Goal: Task Accomplishment & Management: Complete application form

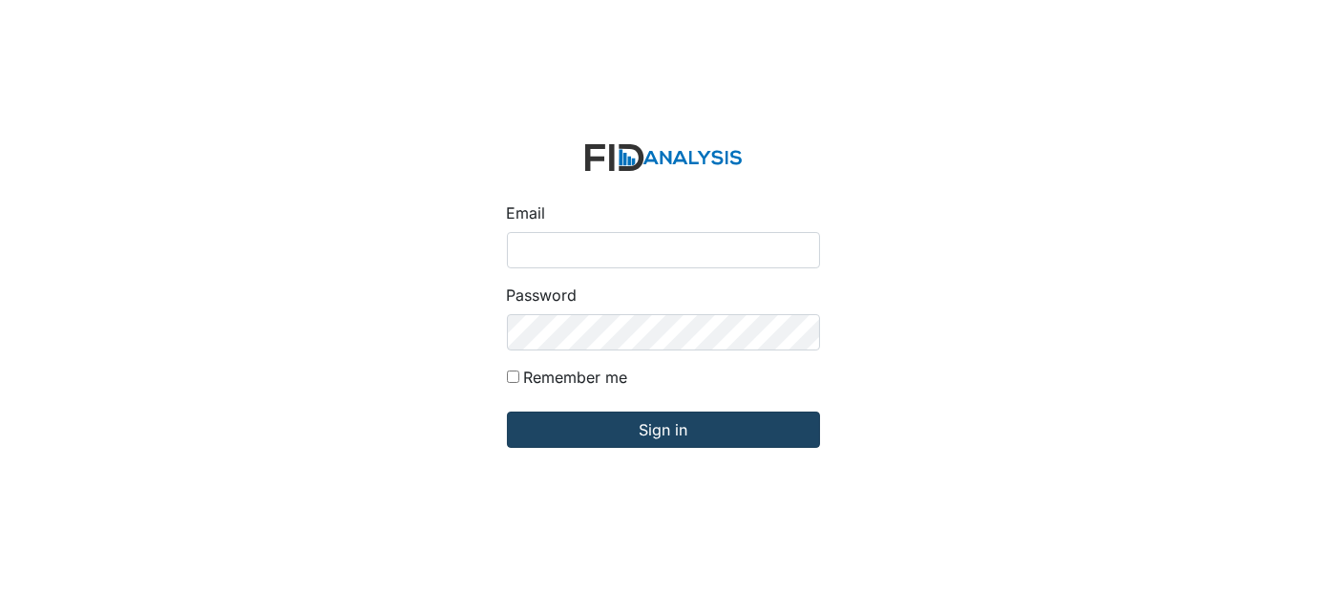
type input "[EMAIL_ADDRESS][DOMAIN_NAME]"
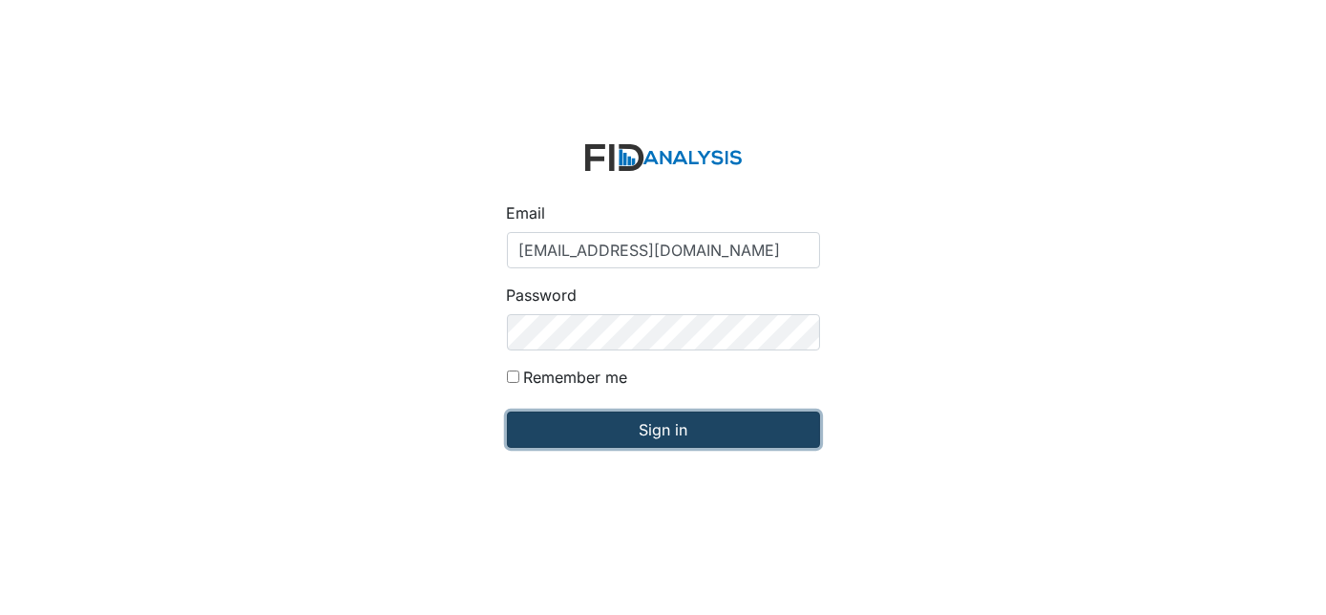
click at [612, 440] on input "Sign in" at bounding box center [663, 429] width 313 height 36
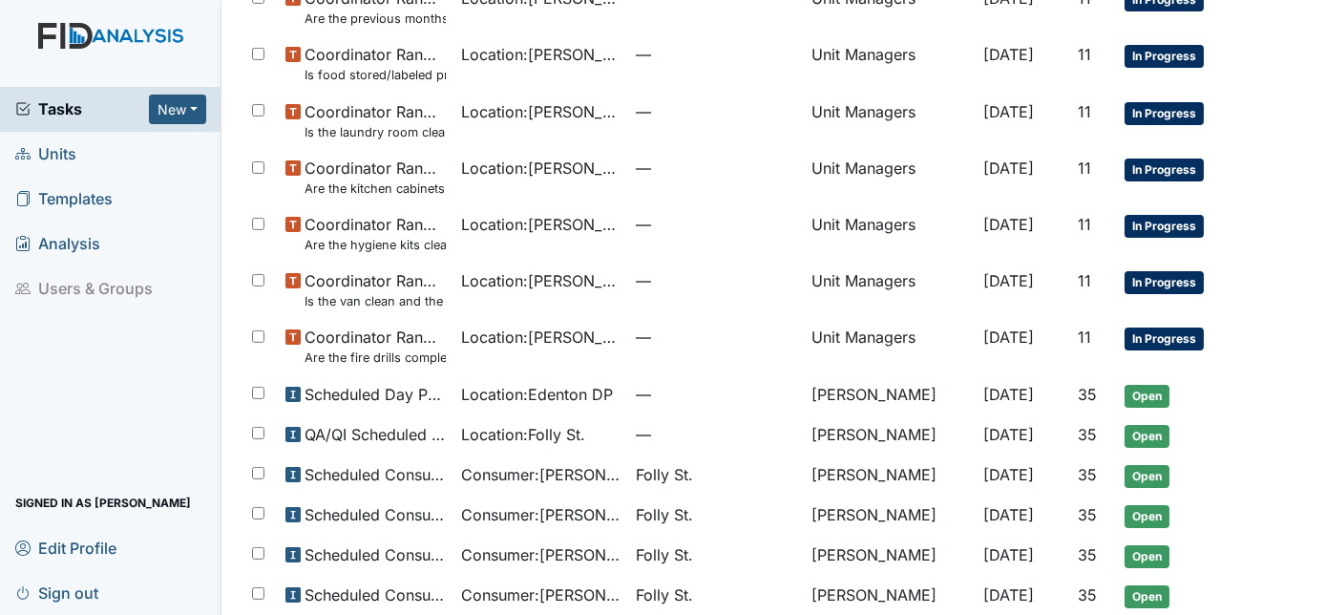
scroll to position [1218, 0]
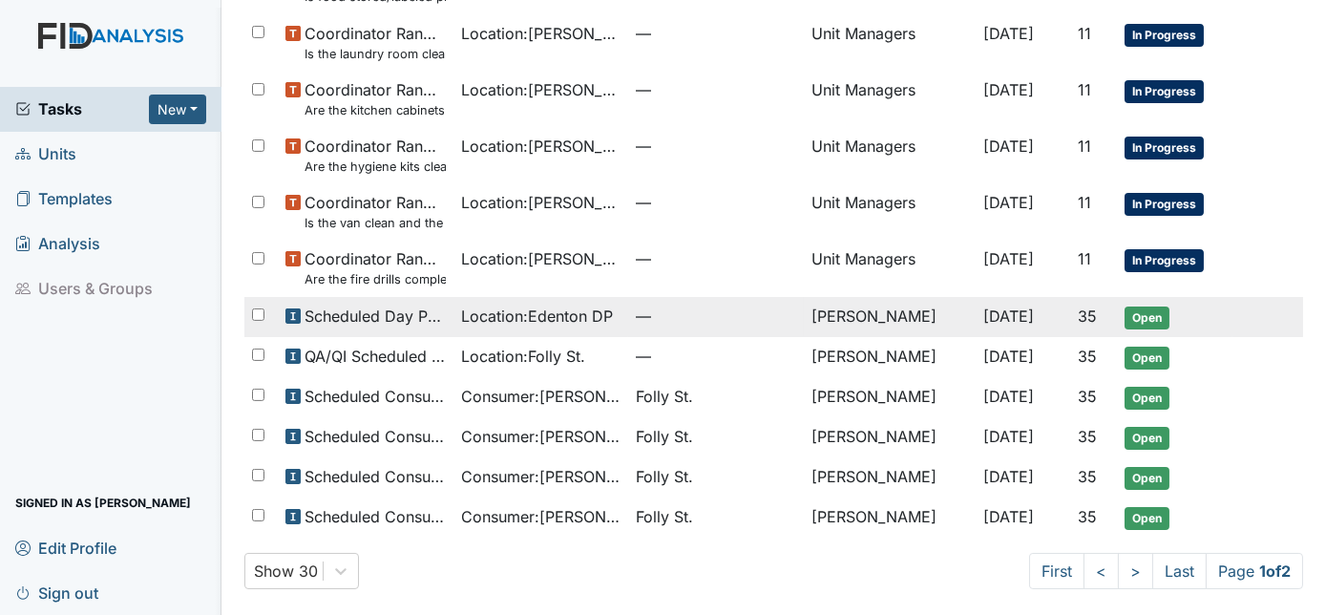
click at [424, 323] on span "Scheduled Day Program Inspection" at bounding box center [375, 316] width 141 height 23
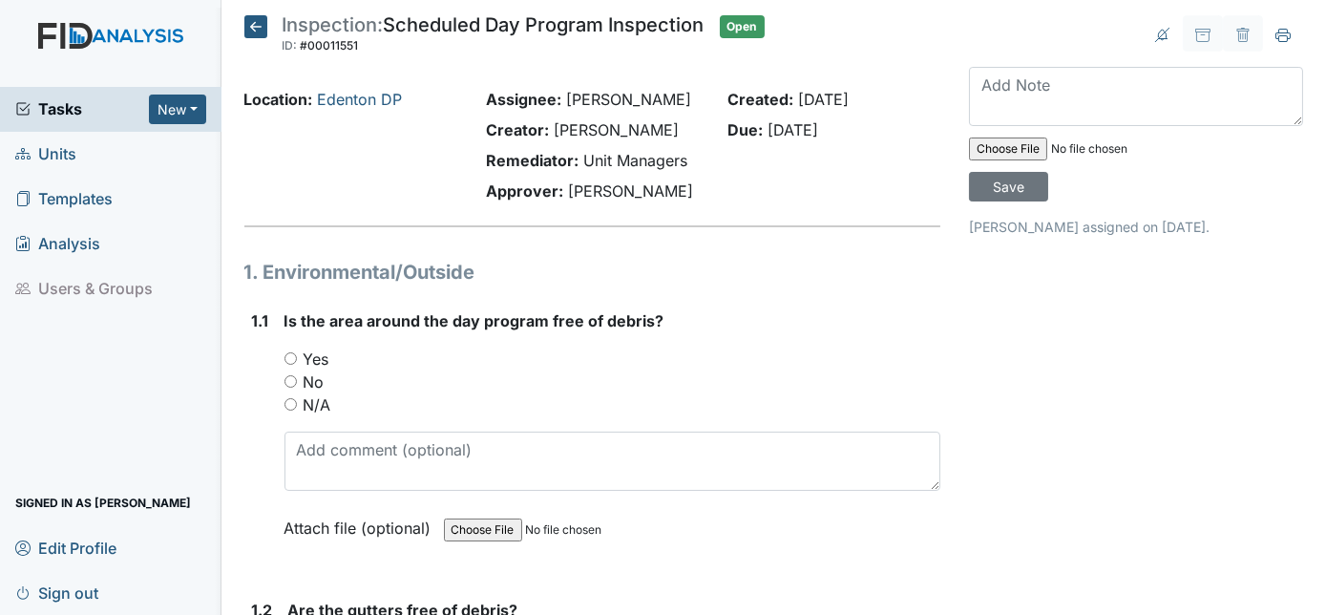
click at [287, 360] on input "Yes" at bounding box center [290, 358] width 12 height 12
radio input "true"
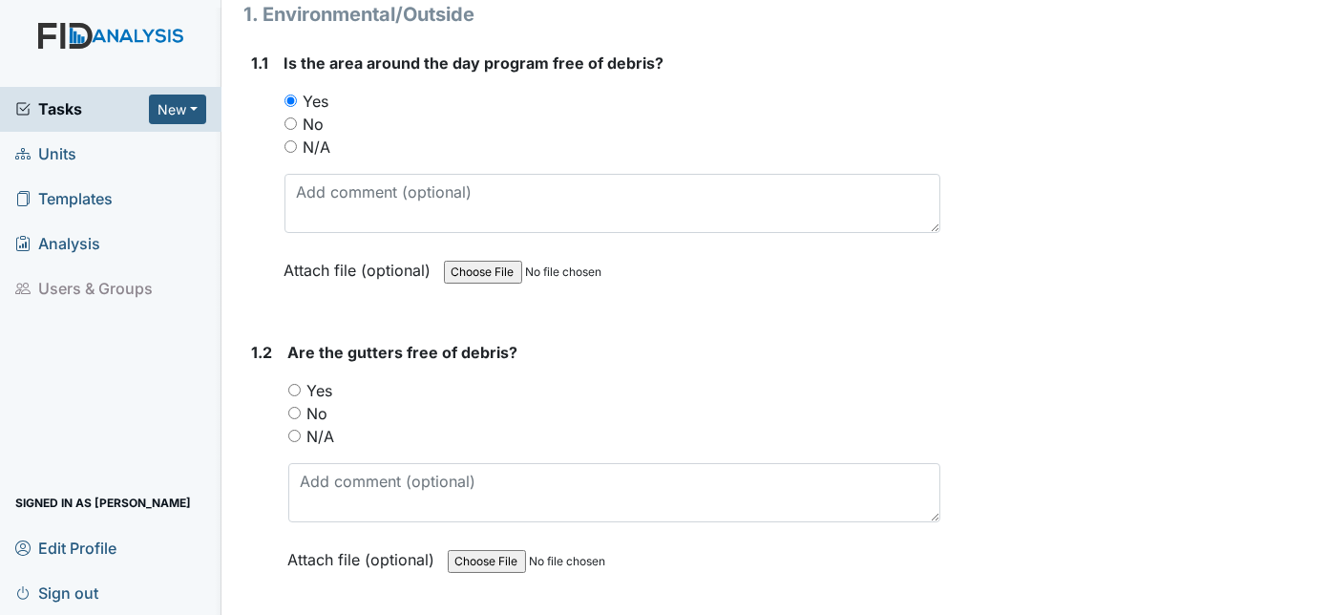
scroll to position [260, 0]
click at [296, 387] on input "Yes" at bounding box center [294, 388] width 12 height 12
radio input "true"
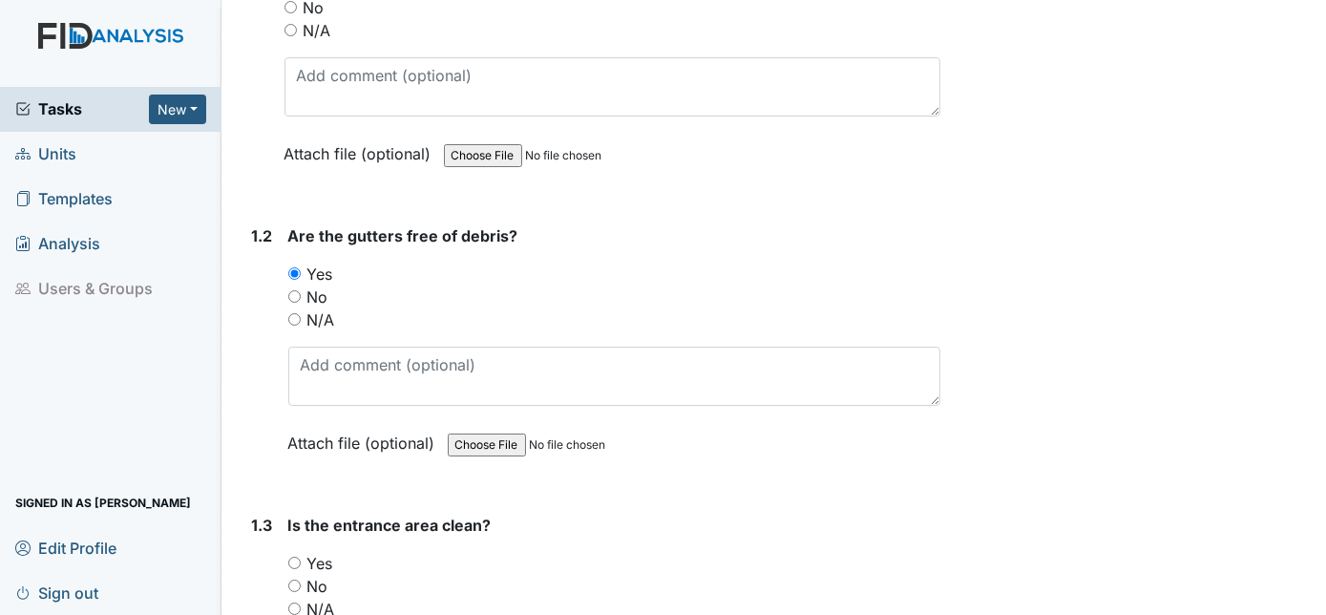
scroll to position [694, 0]
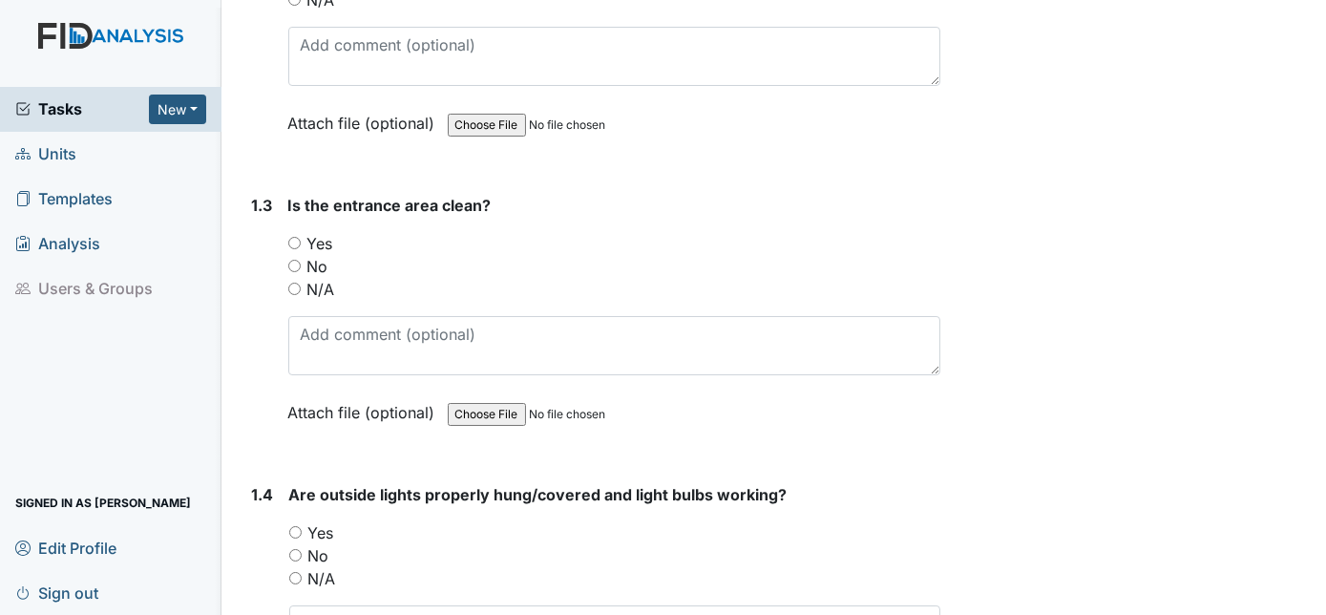
click at [294, 239] on input "Yes" at bounding box center [294, 243] width 12 height 12
radio input "true"
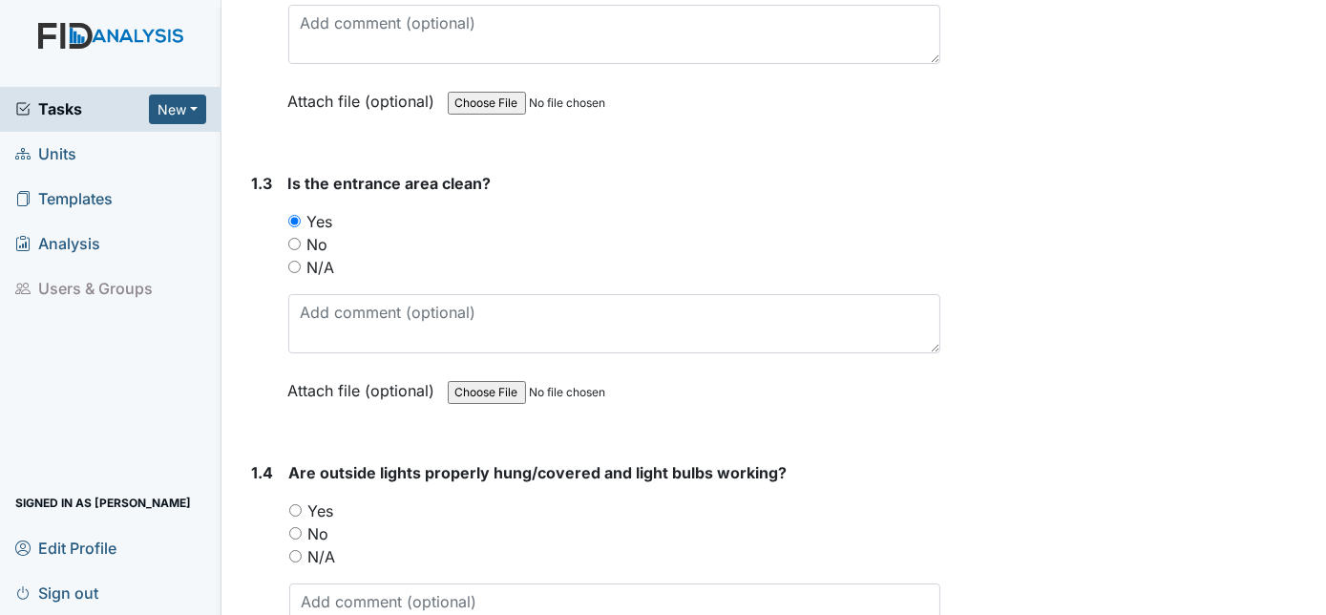
scroll to position [781, 0]
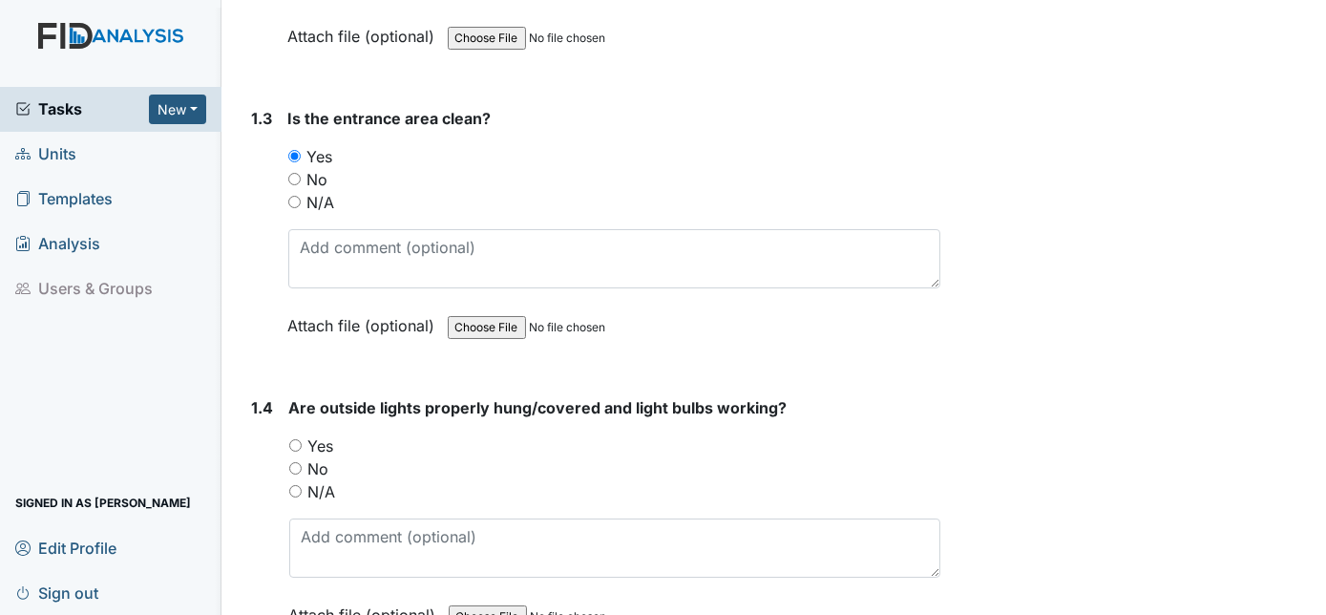
click at [300, 439] on input "Yes" at bounding box center [295, 445] width 12 height 12
radio input "true"
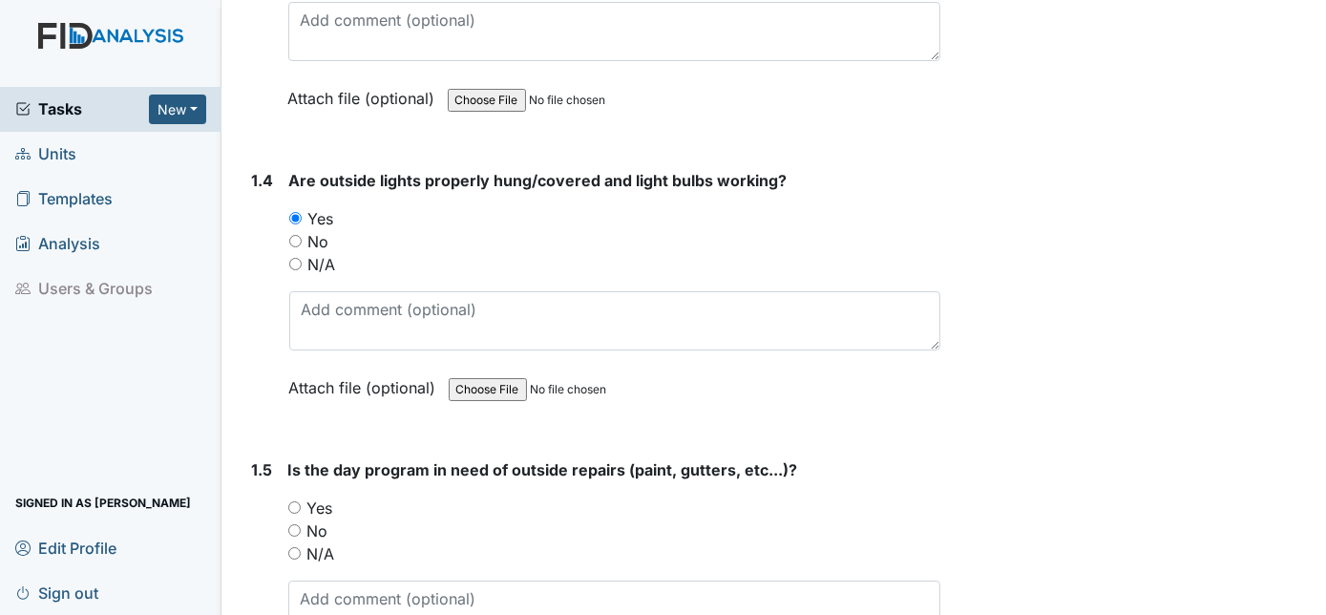
scroll to position [1144, 0]
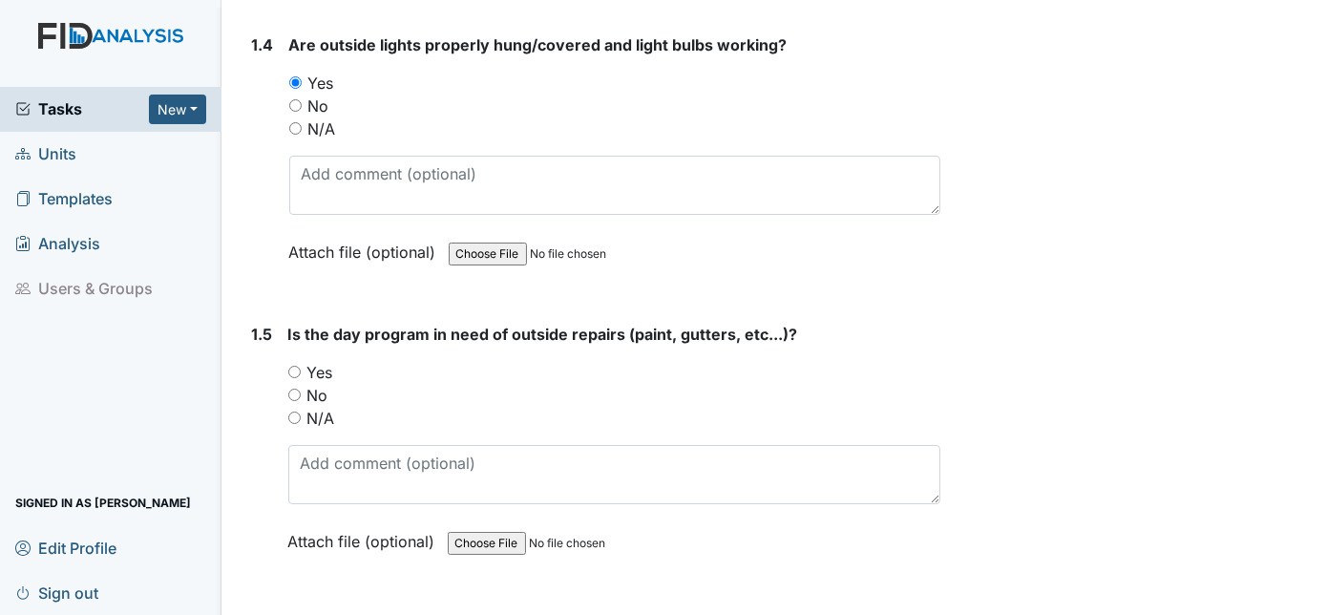
click at [294, 367] on input "Yes" at bounding box center [294, 372] width 12 height 12
radio input "true"
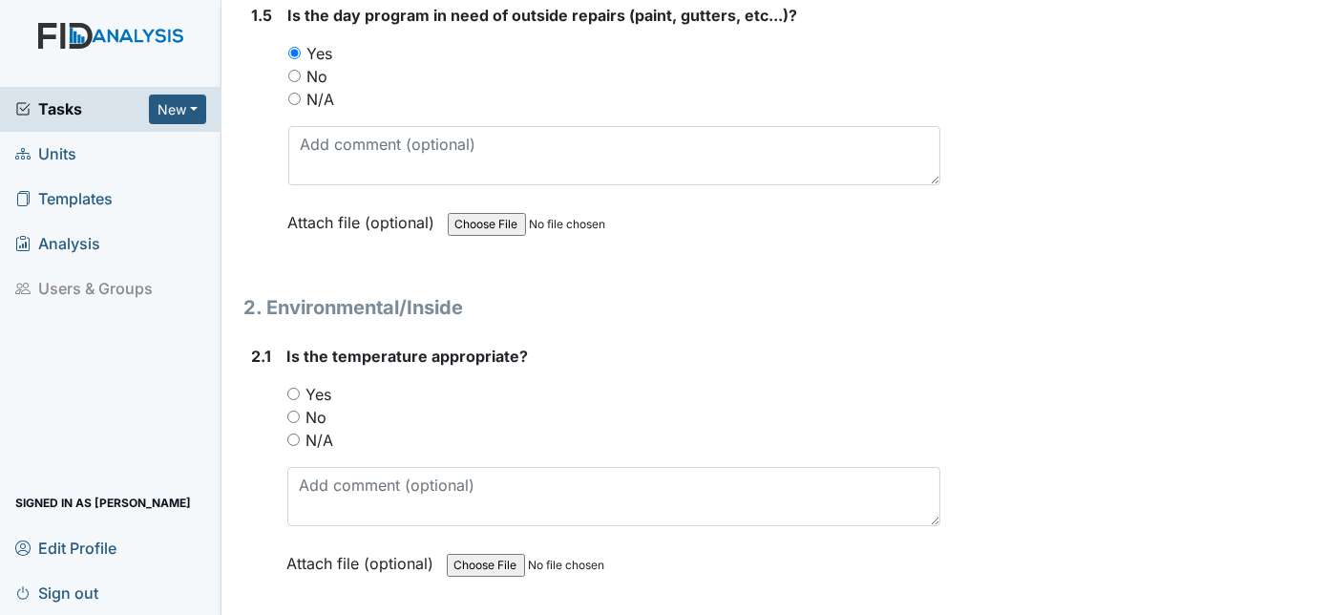
scroll to position [1491, 0]
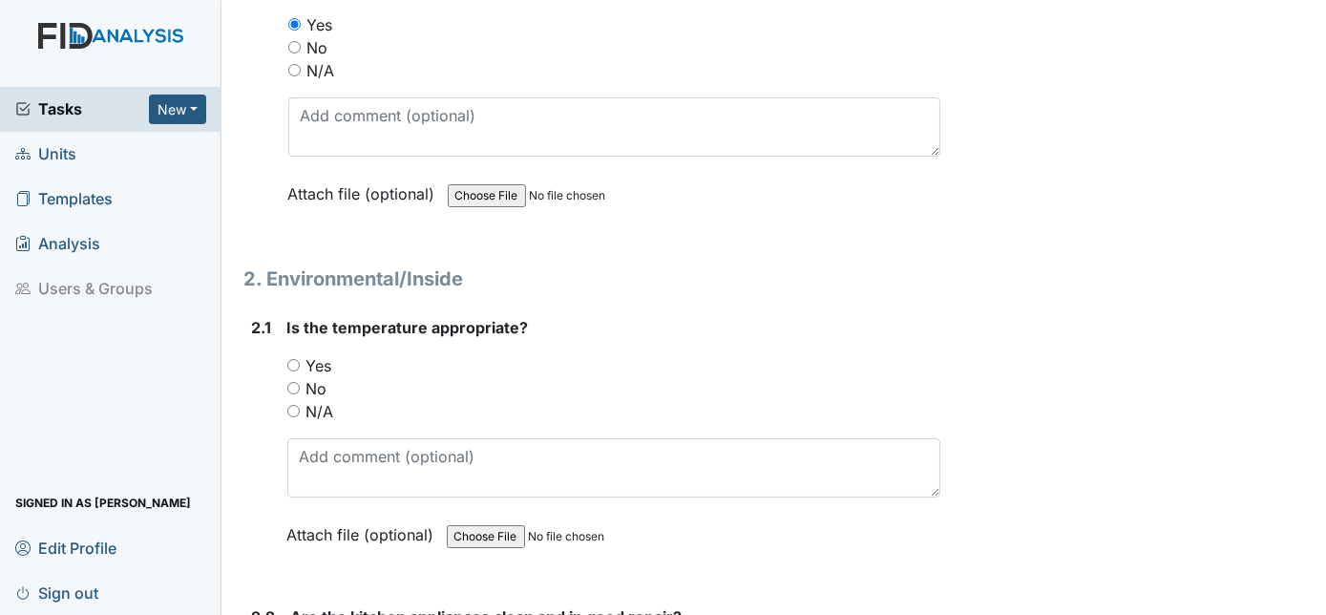
click at [290, 359] on input "Yes" at bounding box center [293, 365] width 12 height 12
radio input "true"
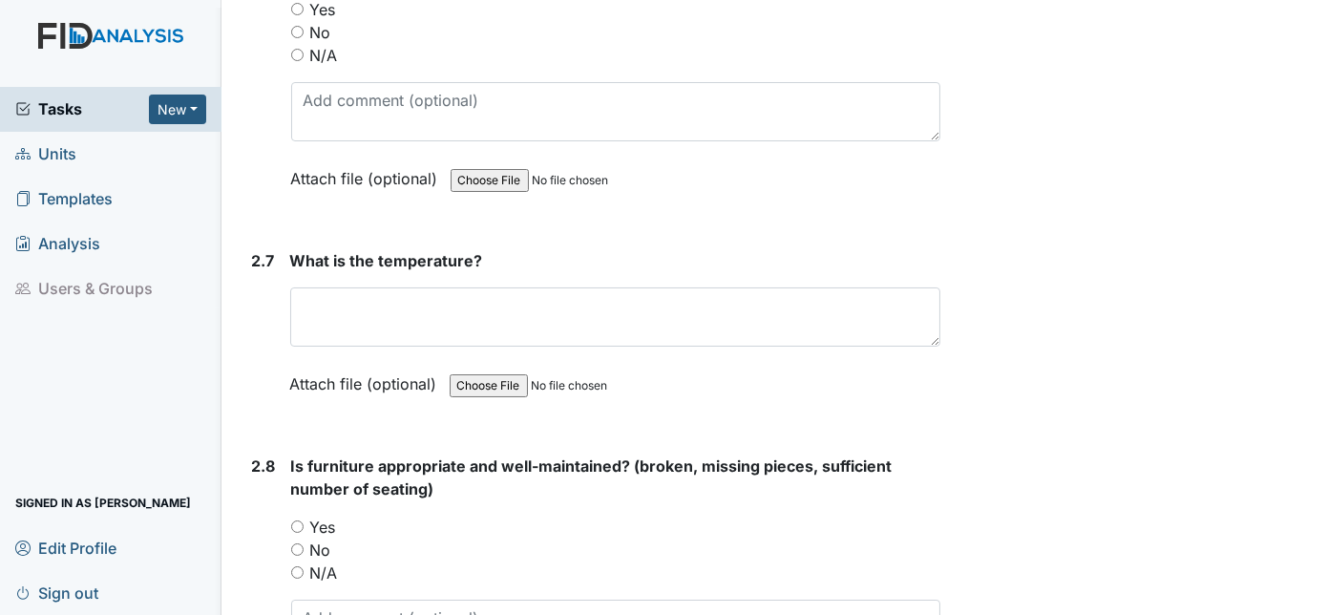
scroll to position [3236, 0]
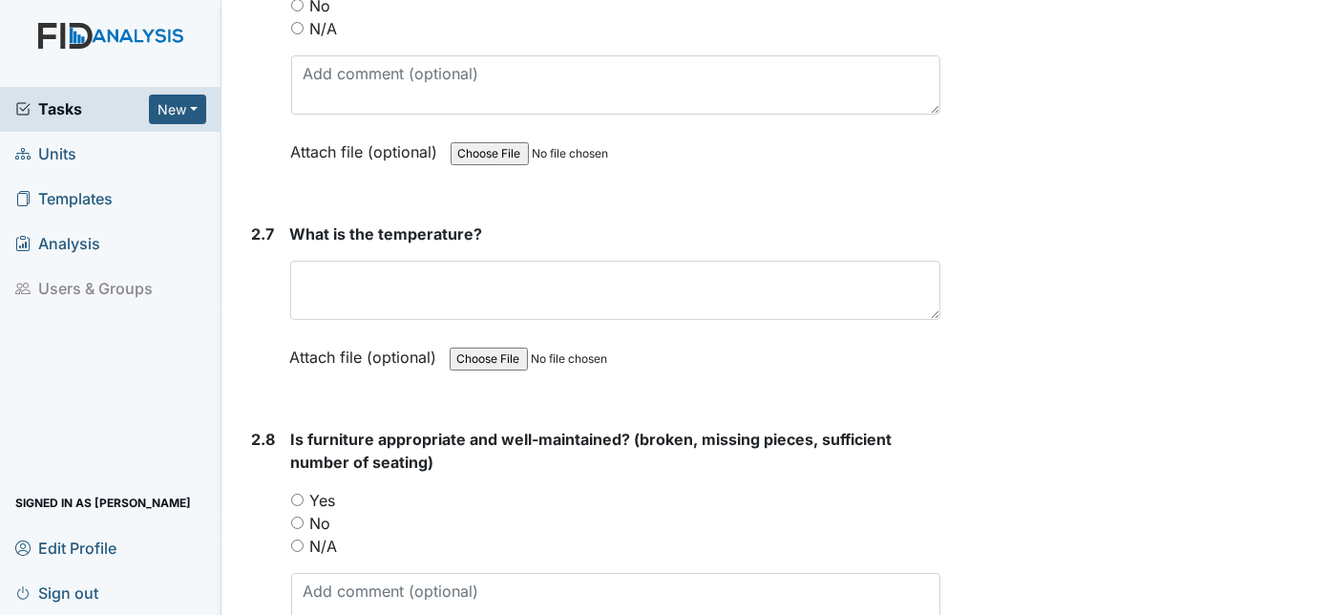
click at [303, 494] on input "Yes" at bounding box center [297, 500] width 12 height 12
radio input "true"
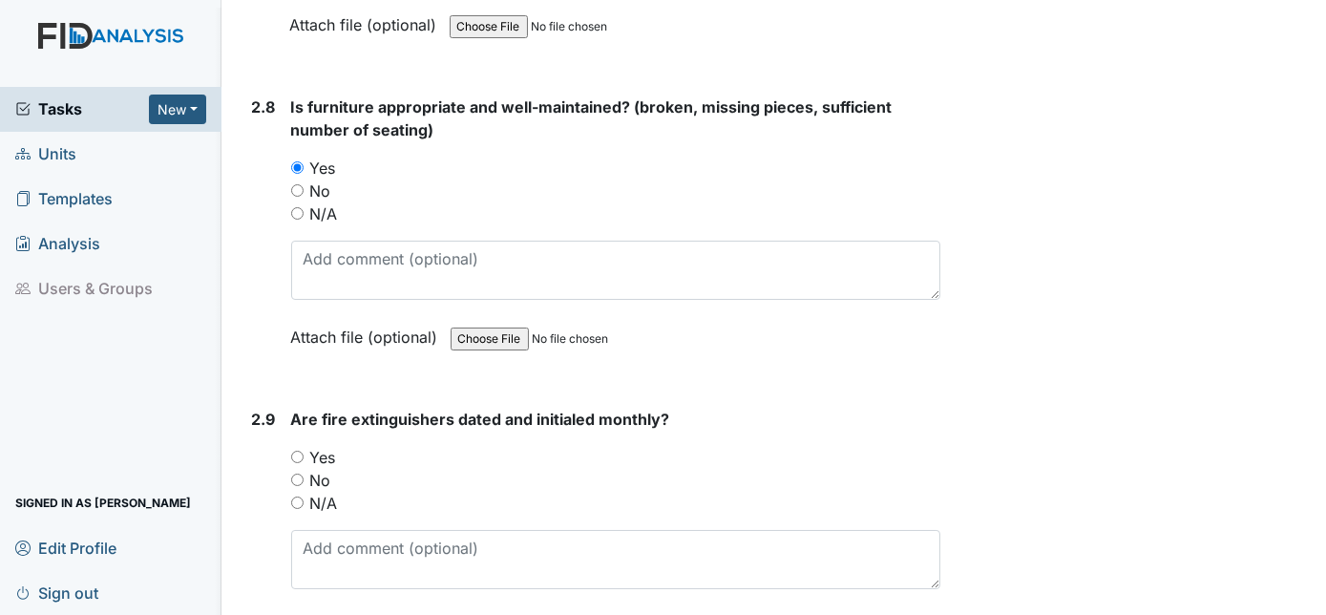
scroll to position [3670, 0]
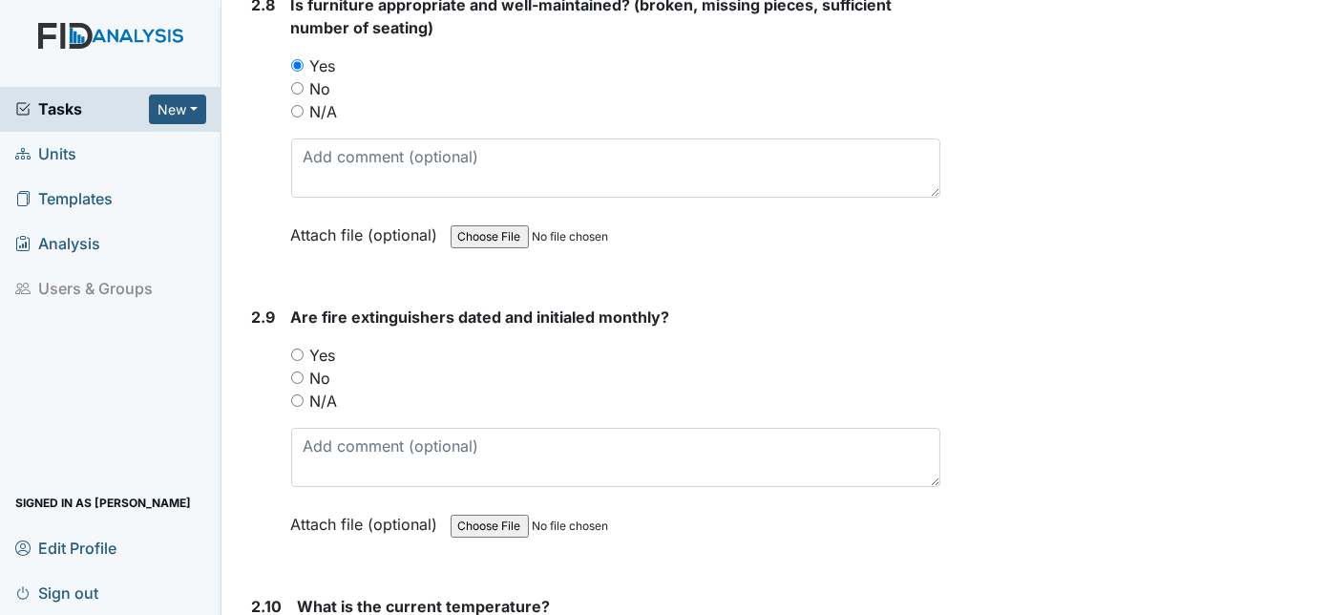
click at [303, 348] on input "Yes" at bounding box center [297, 354] width 12 height 12
radio input "true"
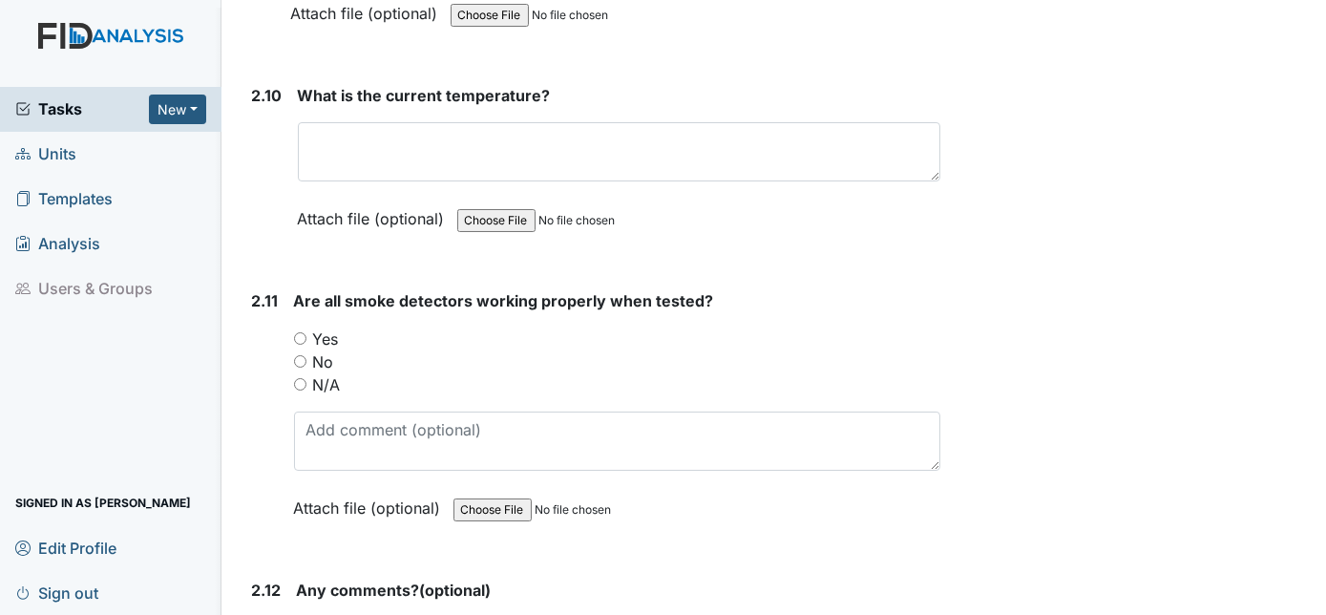
scroll to position [4191, 0]
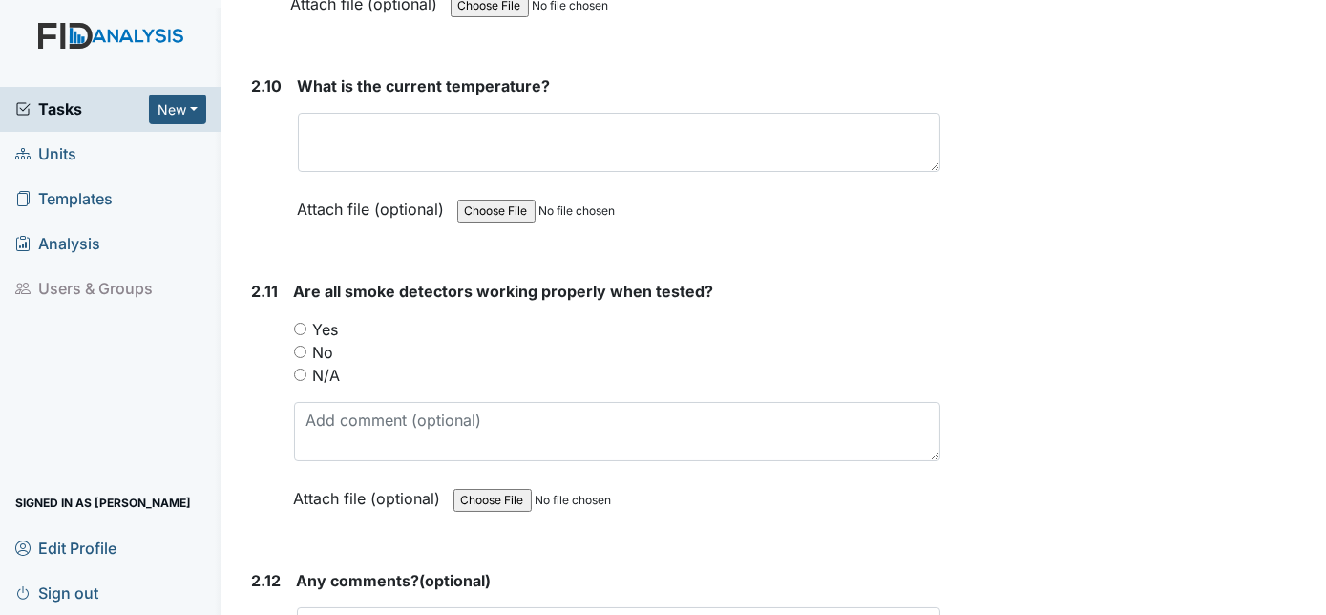
click at [296, 323] on input "Yes" at bounding box center [300, 329] width 12 height 12
radio input "true"
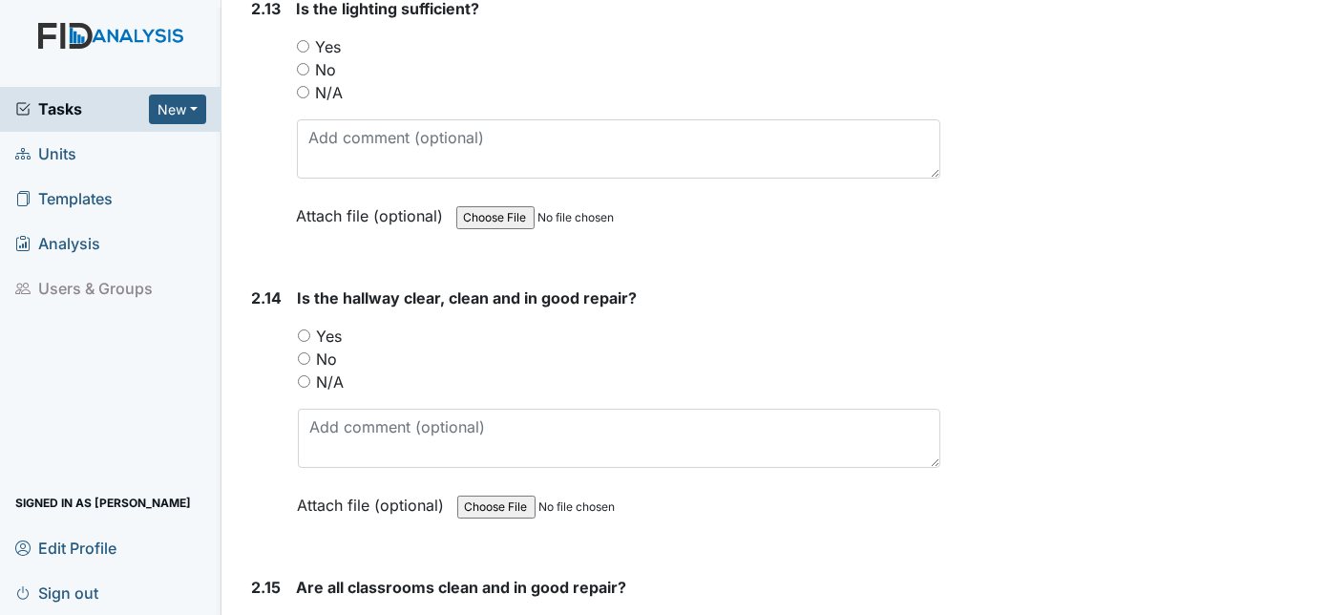
scroll to position [4972, 0]
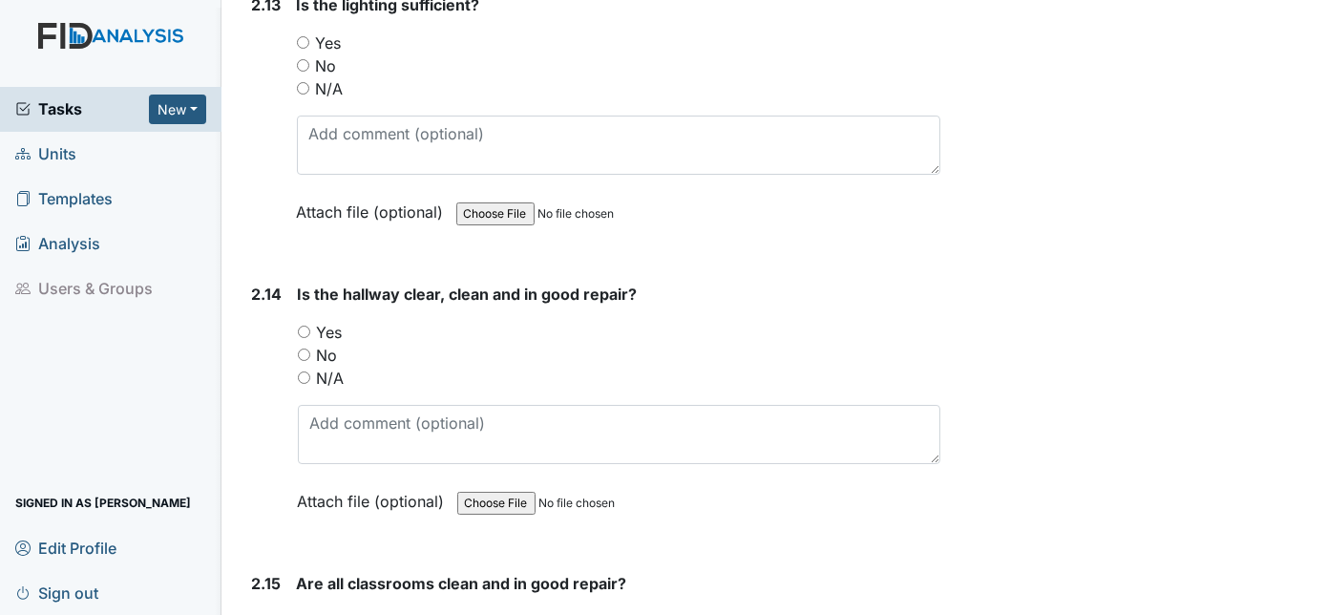
drag, startPoint x: 1140, startPoint y: 150, endPoint x: 1173, endPoint y: 255, distance: 110.2
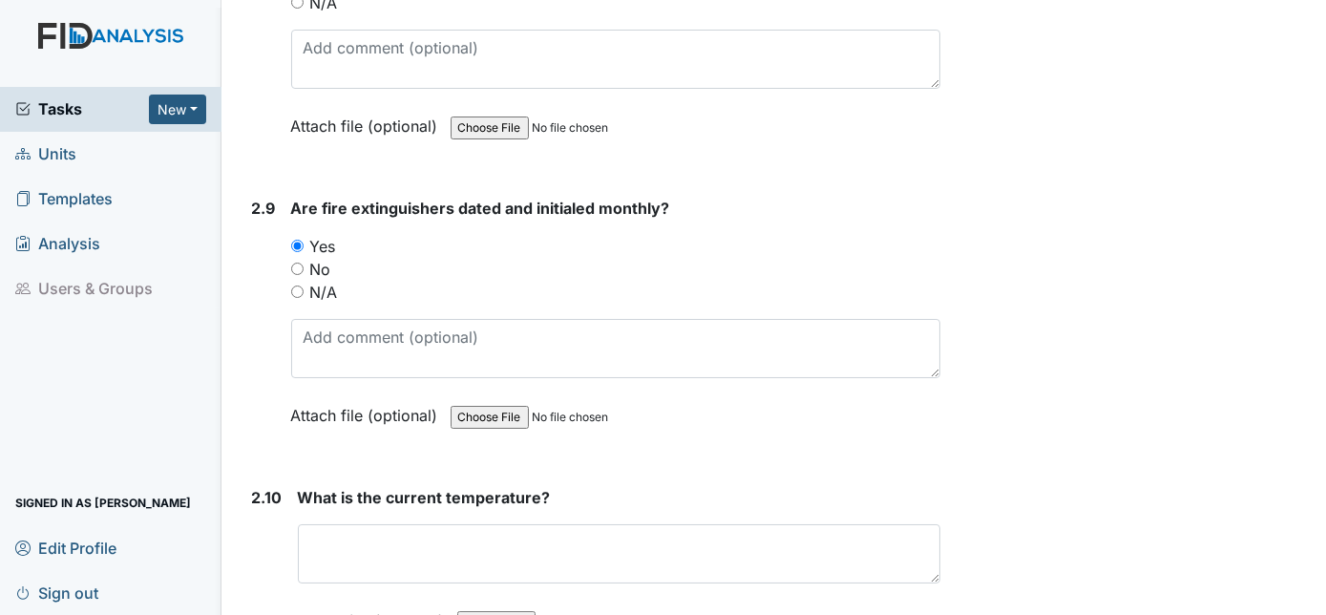
scroll to position [3860, 0]
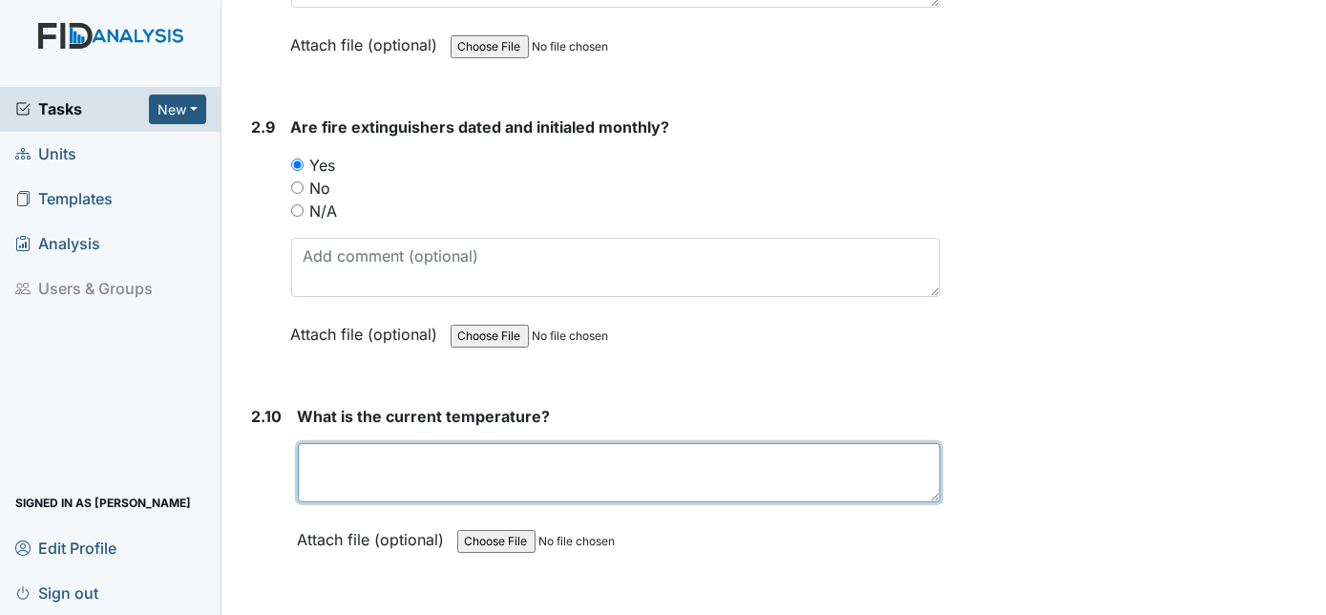
click at [315, 452] on textarea at bounding box center [619, 472] width 643 height 59
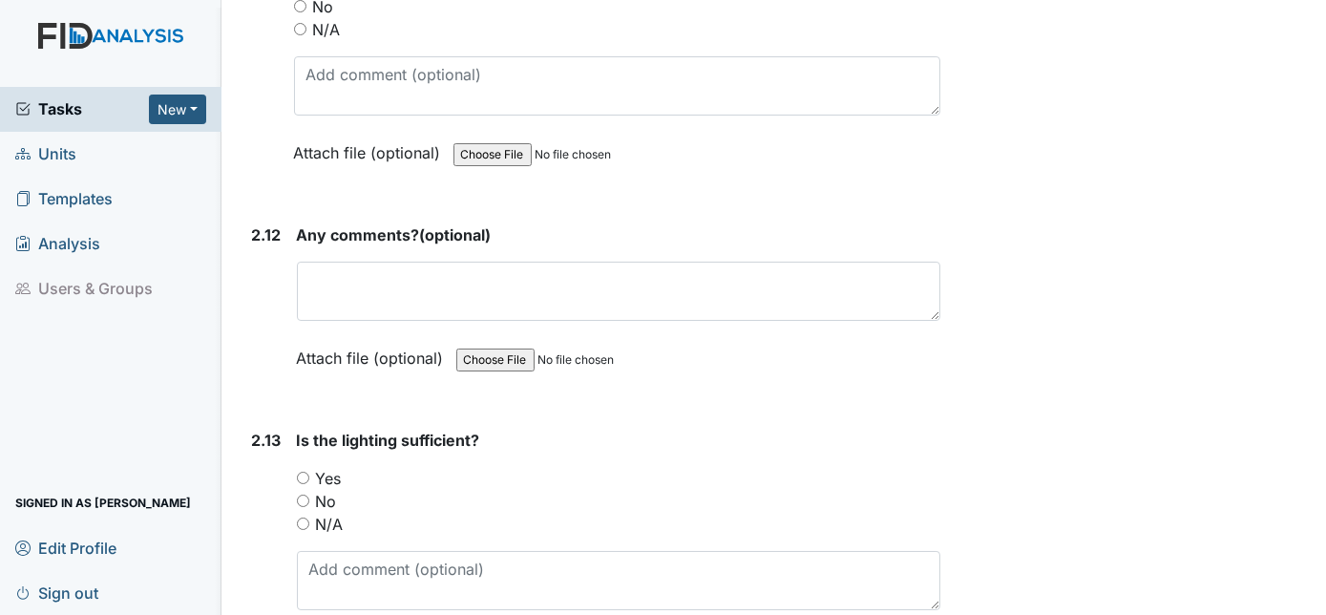
scroll to position [4554, 0]
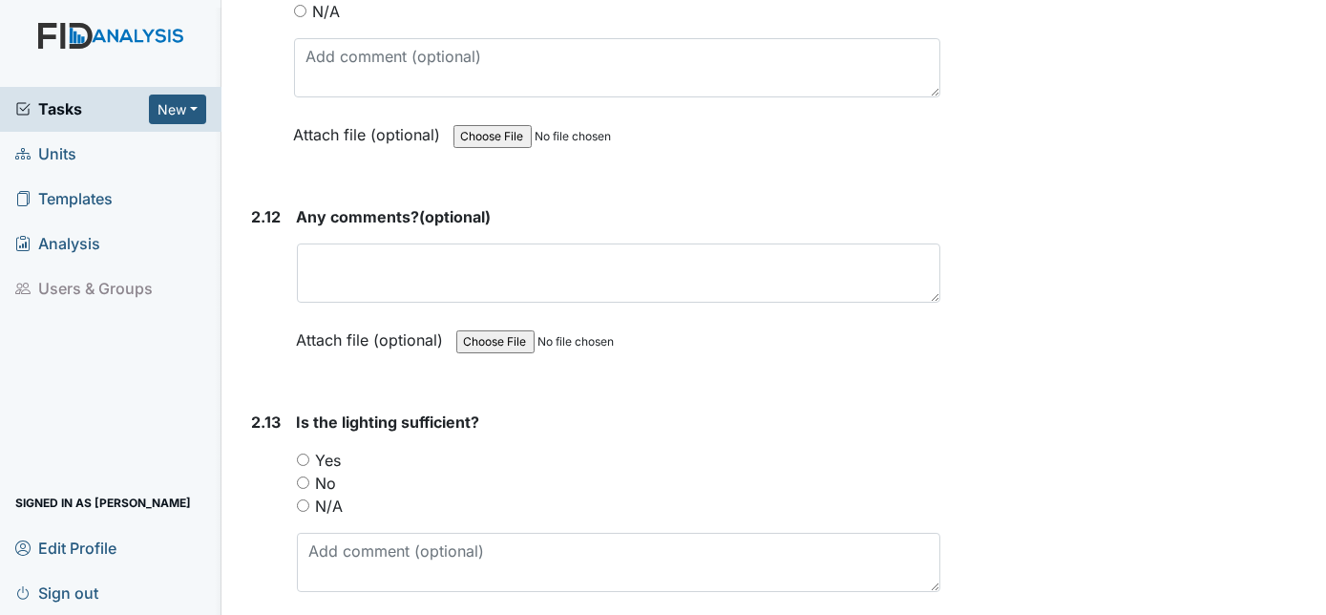
type textarea "73"
click at [300, 453] on input "Yes" at bounding box center [303, 459] width 12 height 12
radio input "true"
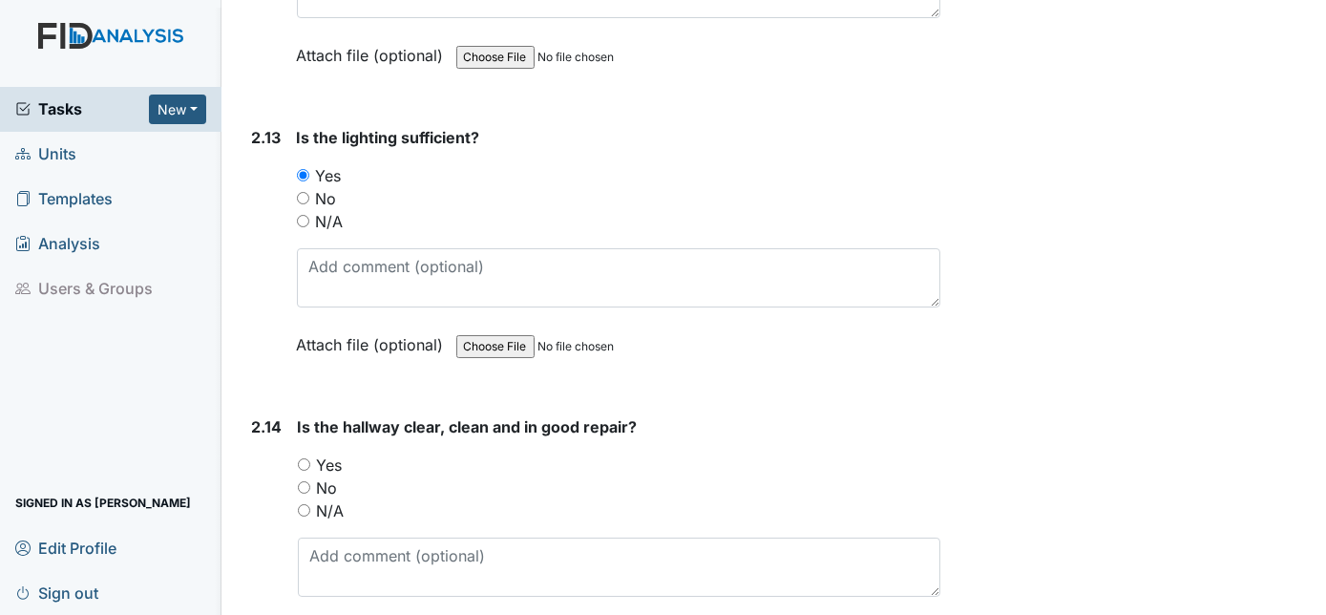
scroll to position [4989, 0]
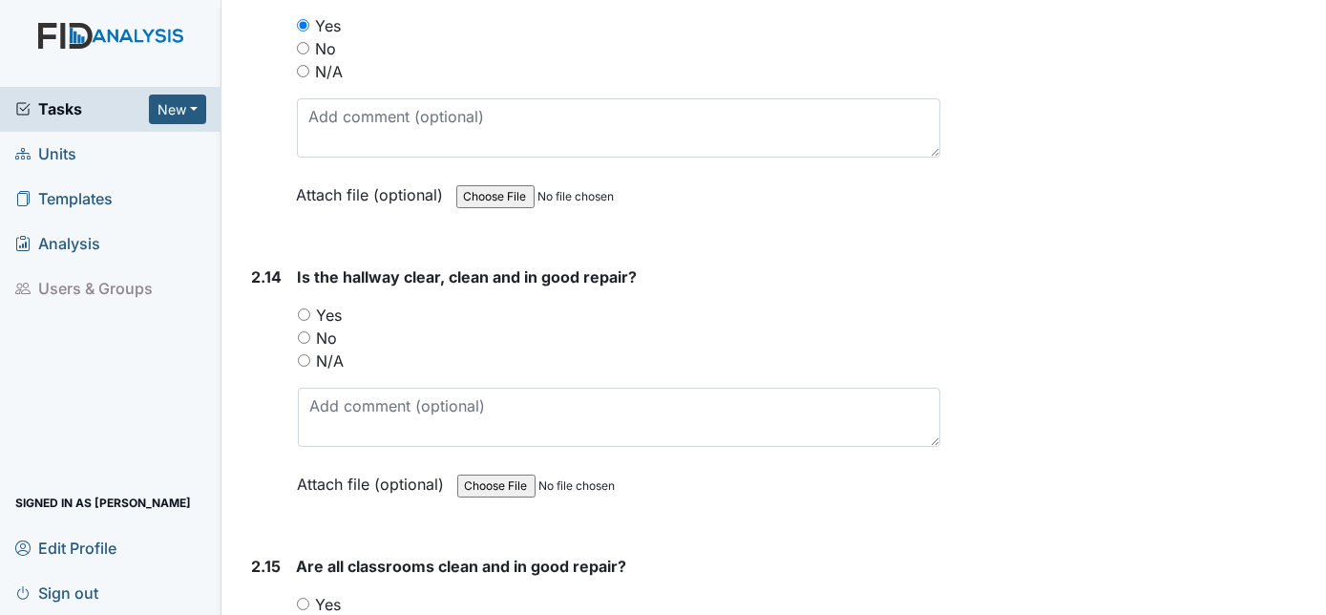
click at [305, 308] on input "Yes" at bounding box center [304, 314] width 12 height 12
radio input "true"
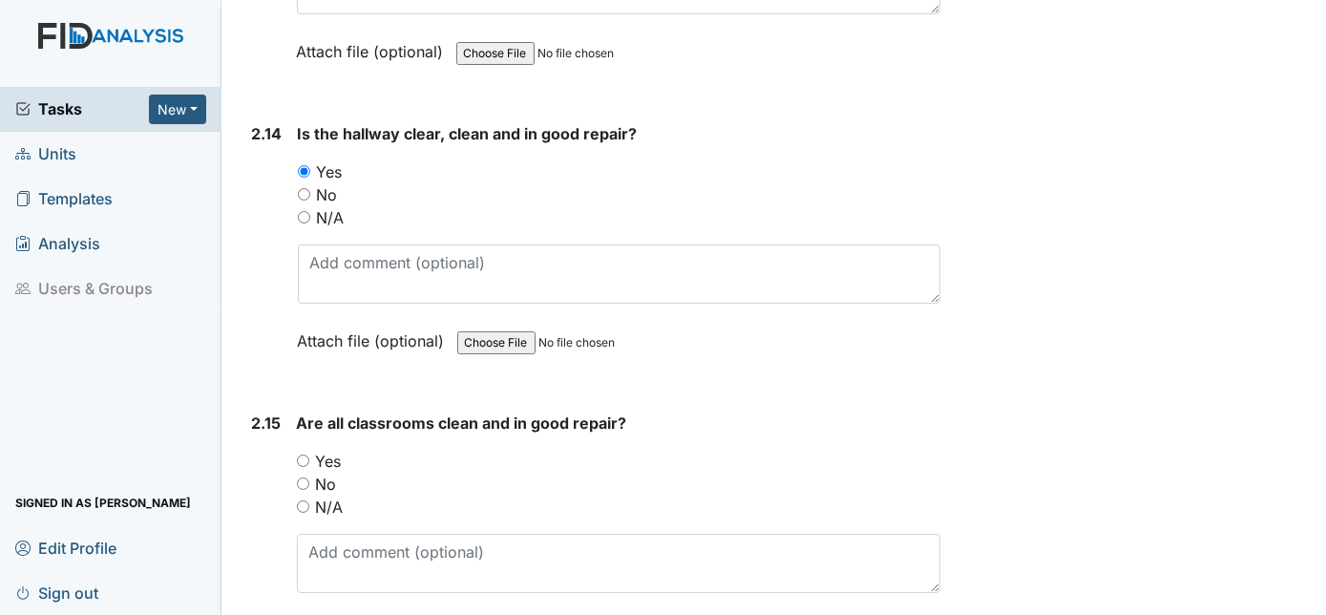
scroll to position [5162, 0]
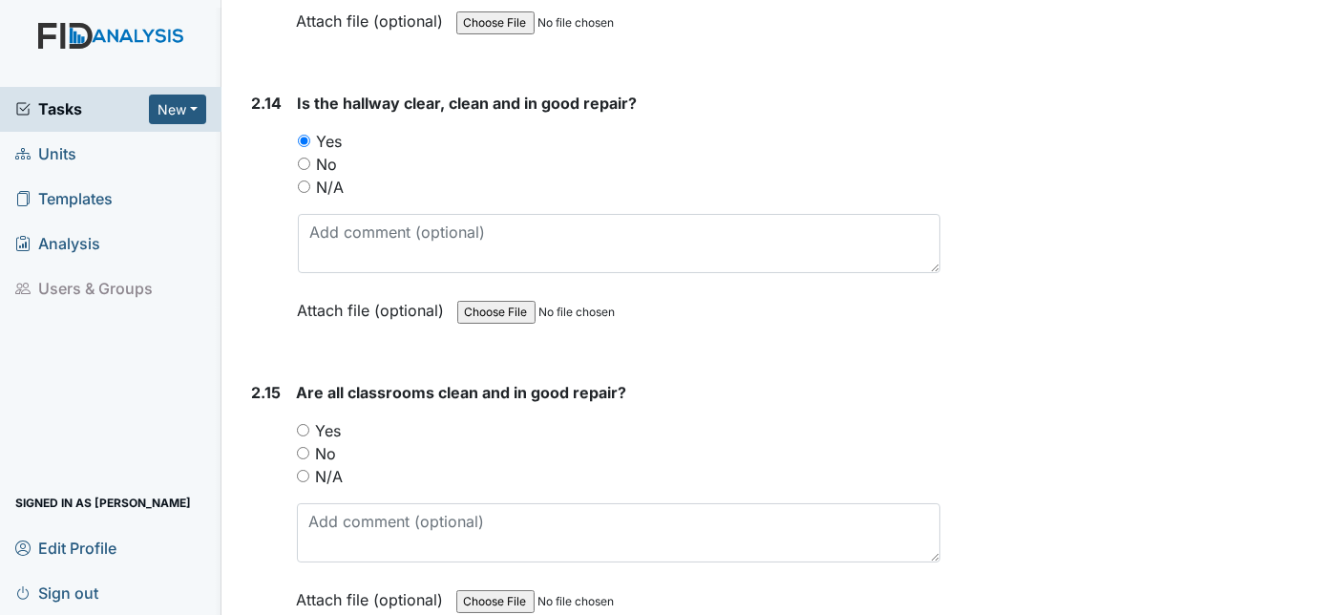
click at [299, 424] on input "Yes" at bounding box center [303, 430] width 12 height 12
radio input "true"
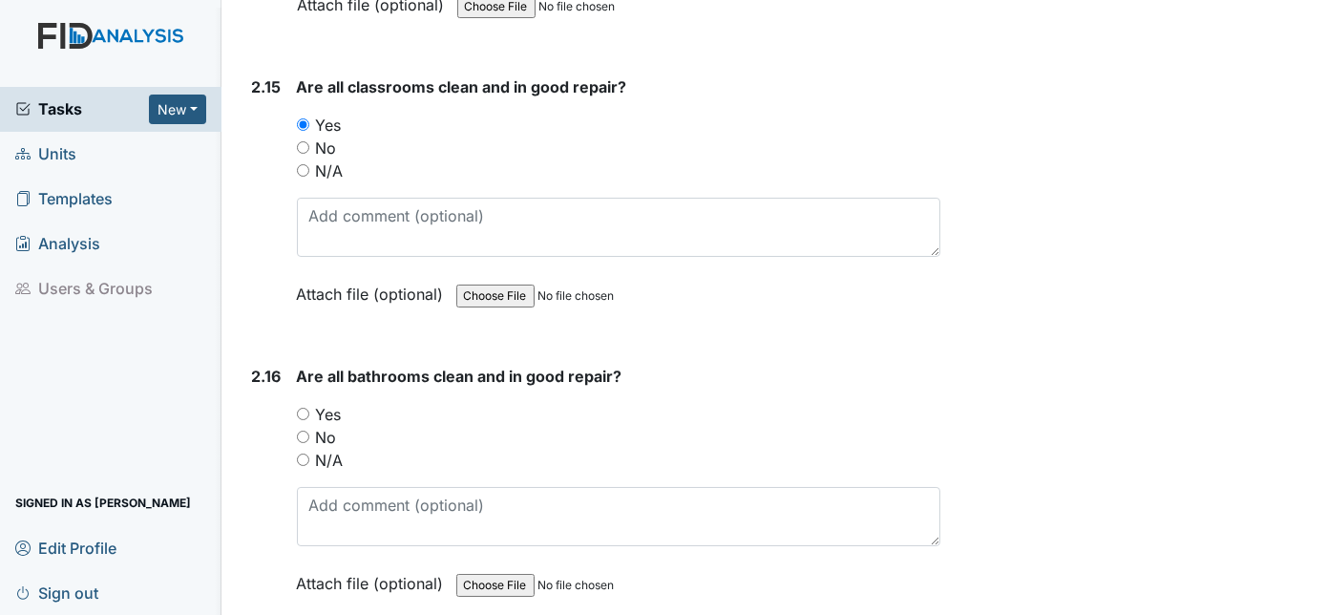
scroll to position [5509, 0]
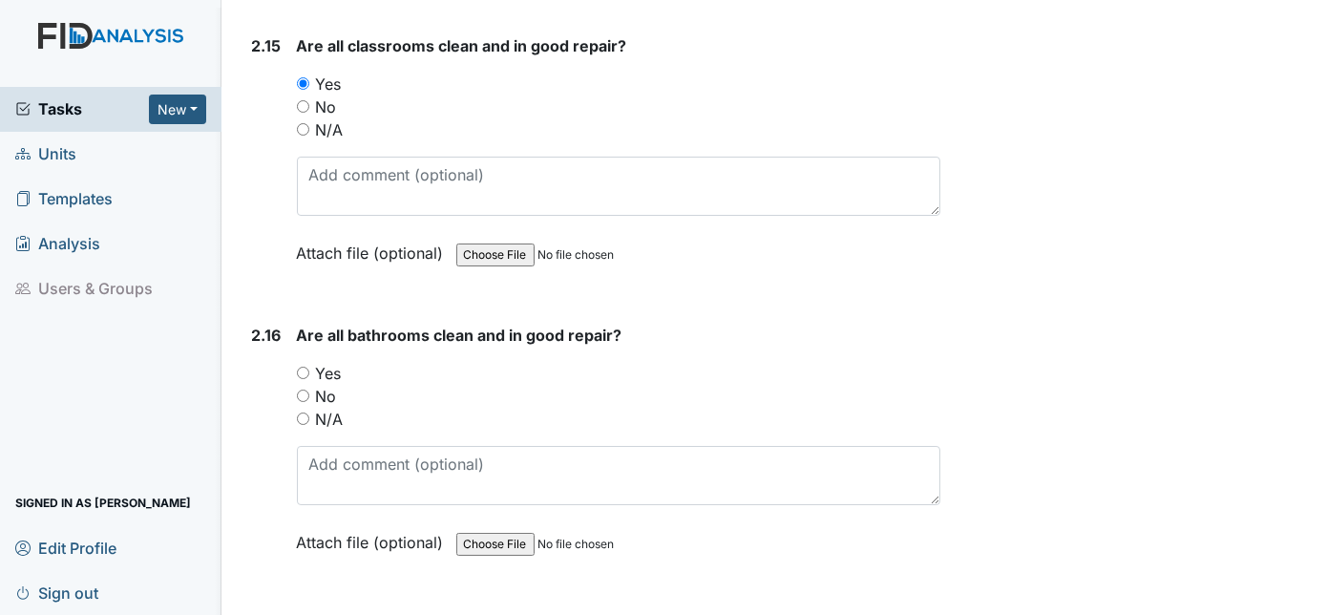
click at [305, 367] on input "Yes" at bounding box center [303, 373] width 12 height 12
radio input "true"
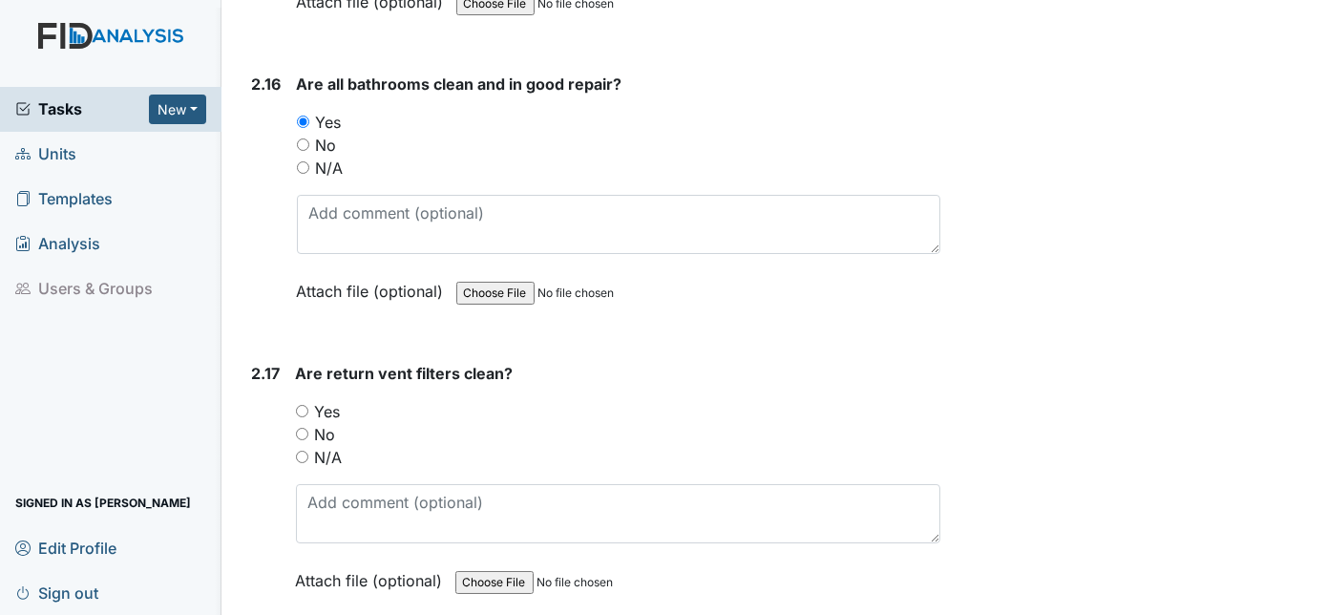
scroll to position [5770, 0]
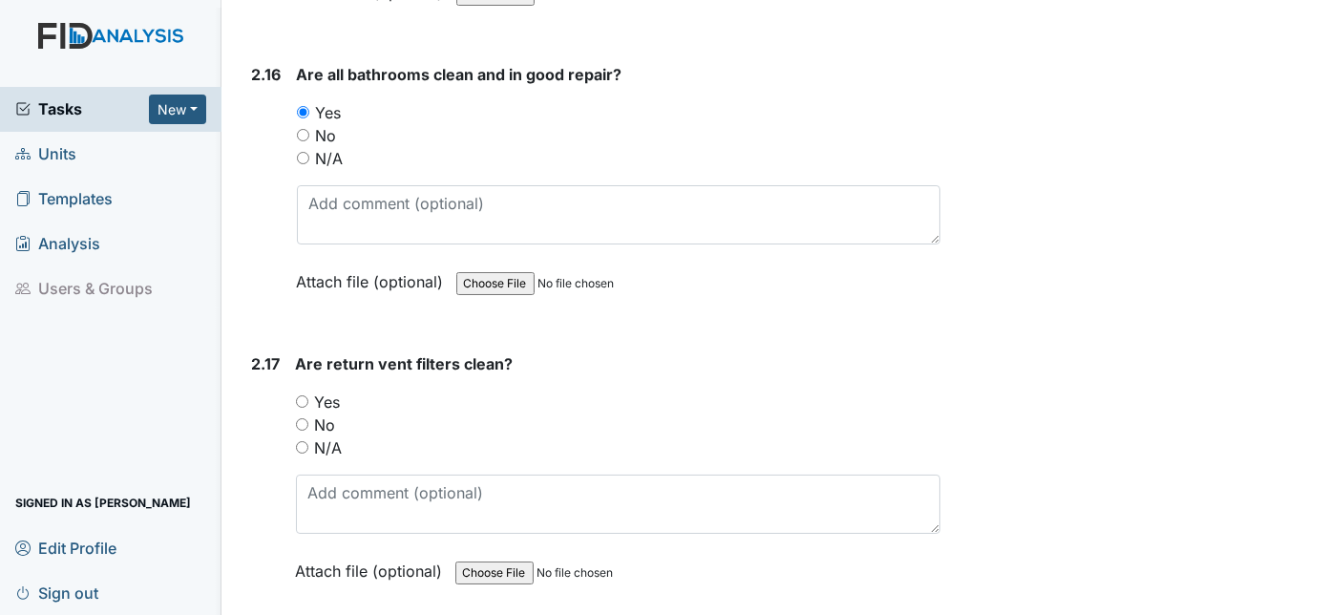
click at [303, 395] on input "Yes" at bounding box center [302, 401] width 12 height 12
radio input "true"
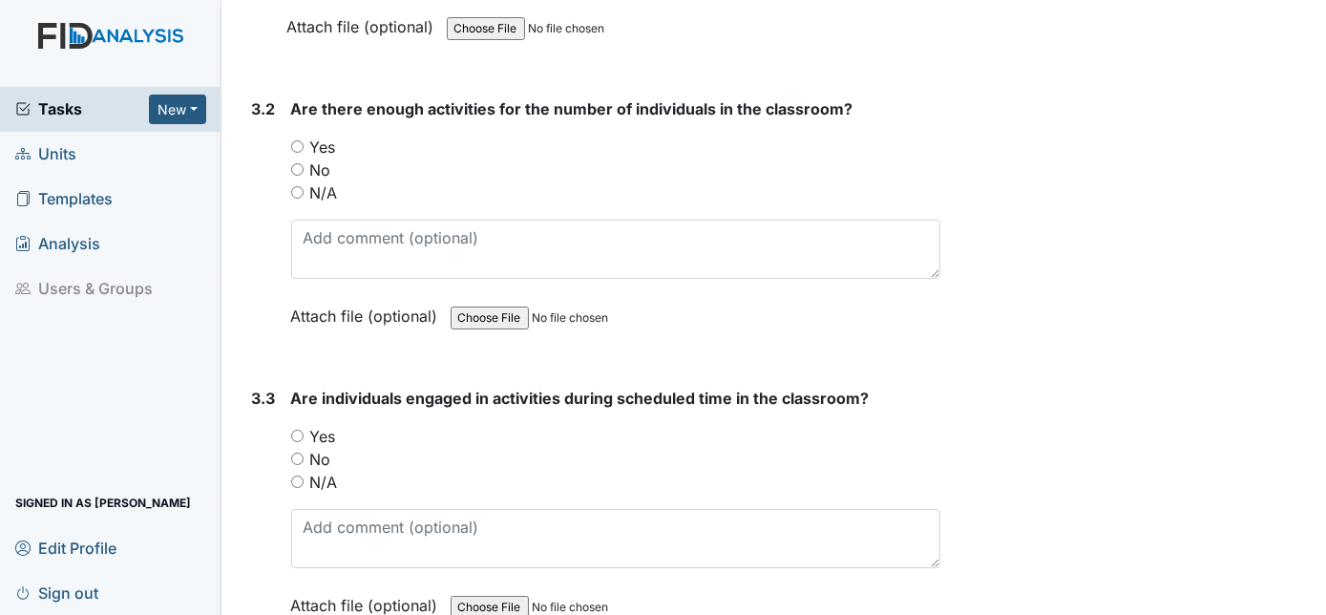
scroll to position [7331, 0]
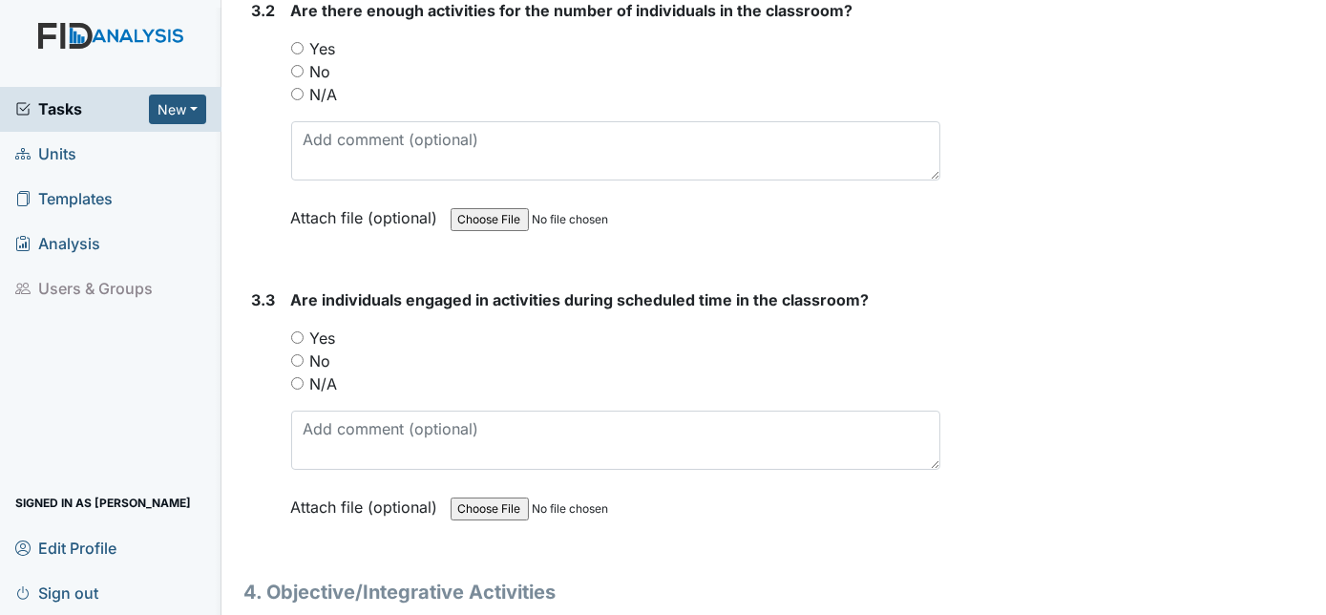
click at [297, 331] on input "Yes" at bounding box center [297, 337] width 12 height 12
radio input "true"
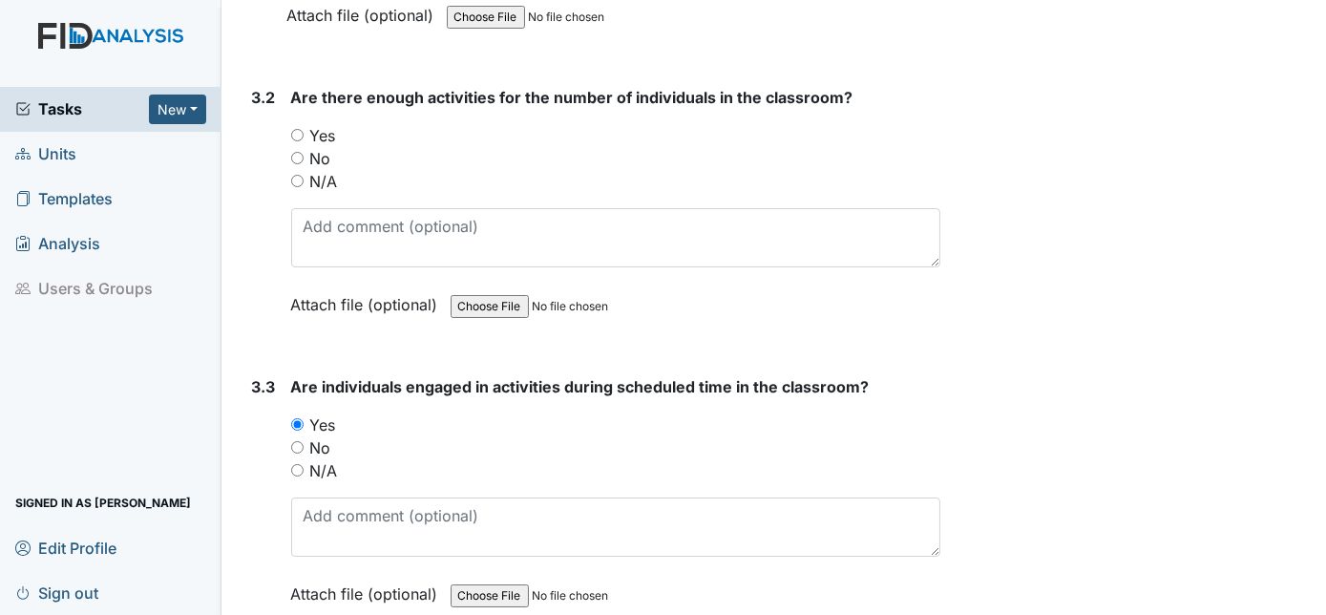
click at [298, 129] on input "Yes" at bounding box center [297, 135] width 12 height 12
radio input "true"
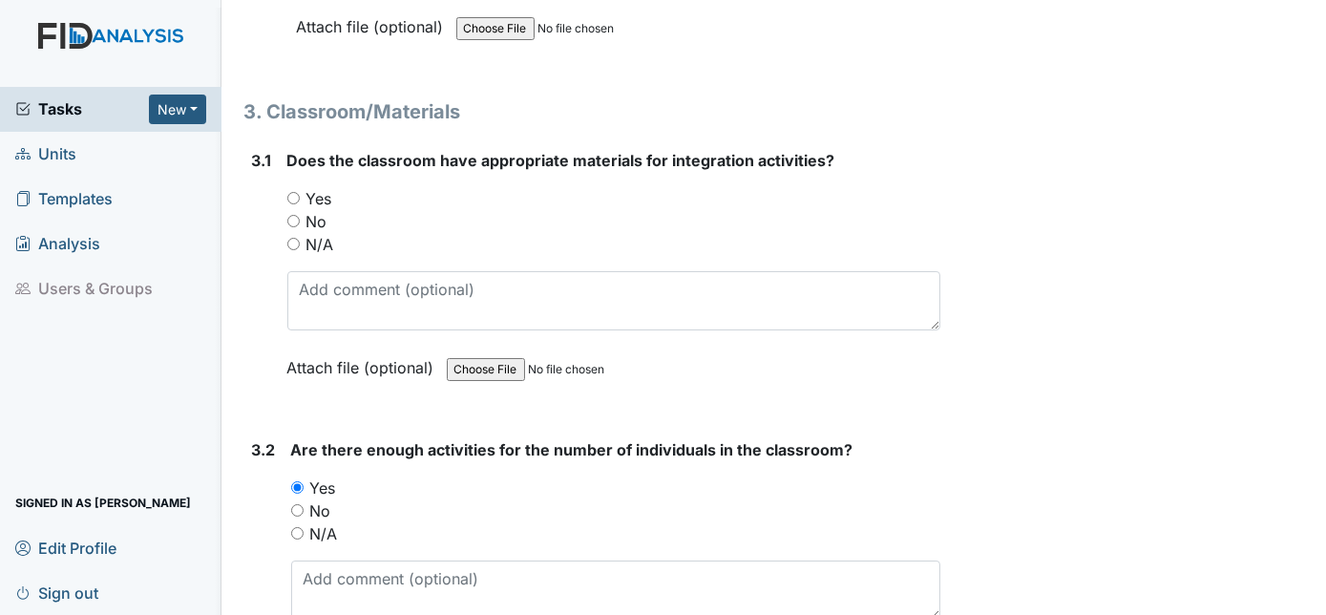
scroll to position [6783, 0]
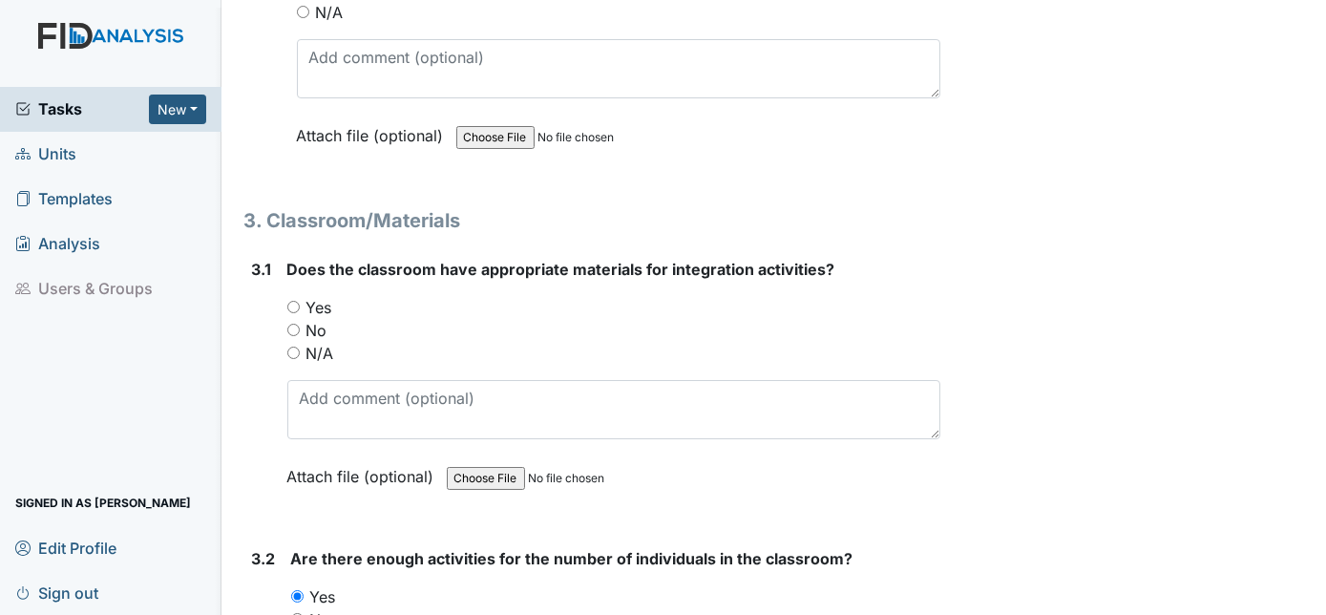
click at [292, 301] on input "Yes" at bounding box center [293, 307] width 12 height 12
radio input "true"
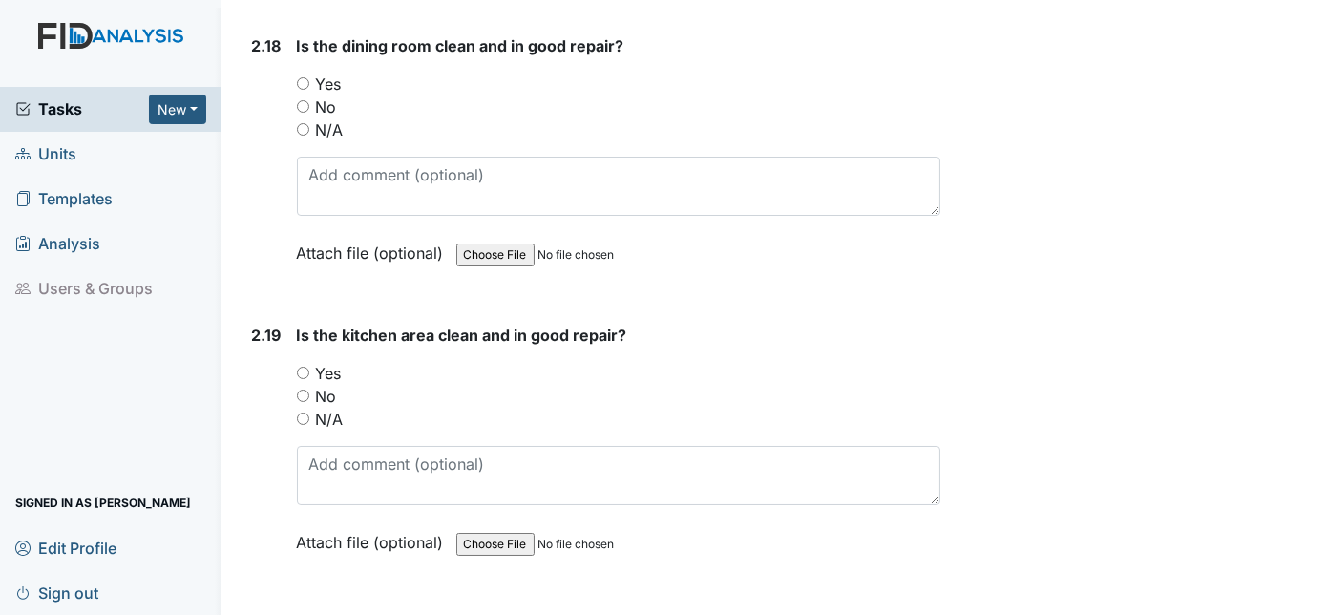
scroll to position [6567, 0]
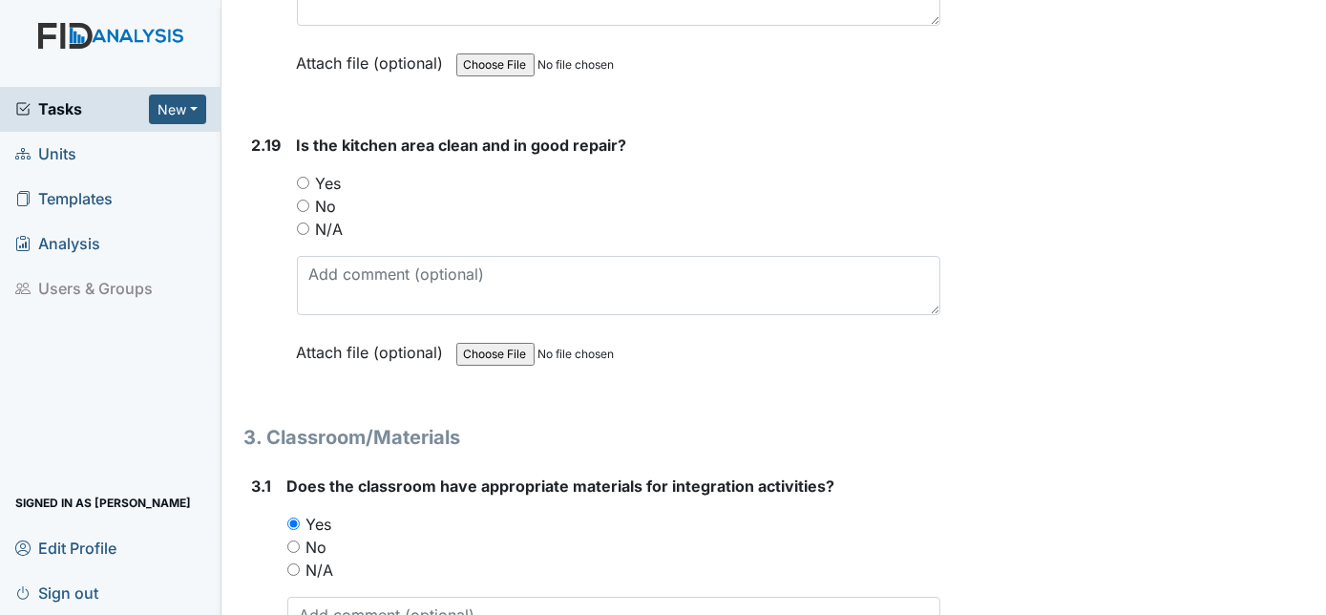
click at [300, 177] on input "Yes" at bounding box center [303, 183] width 12 height 12
radio input "true"
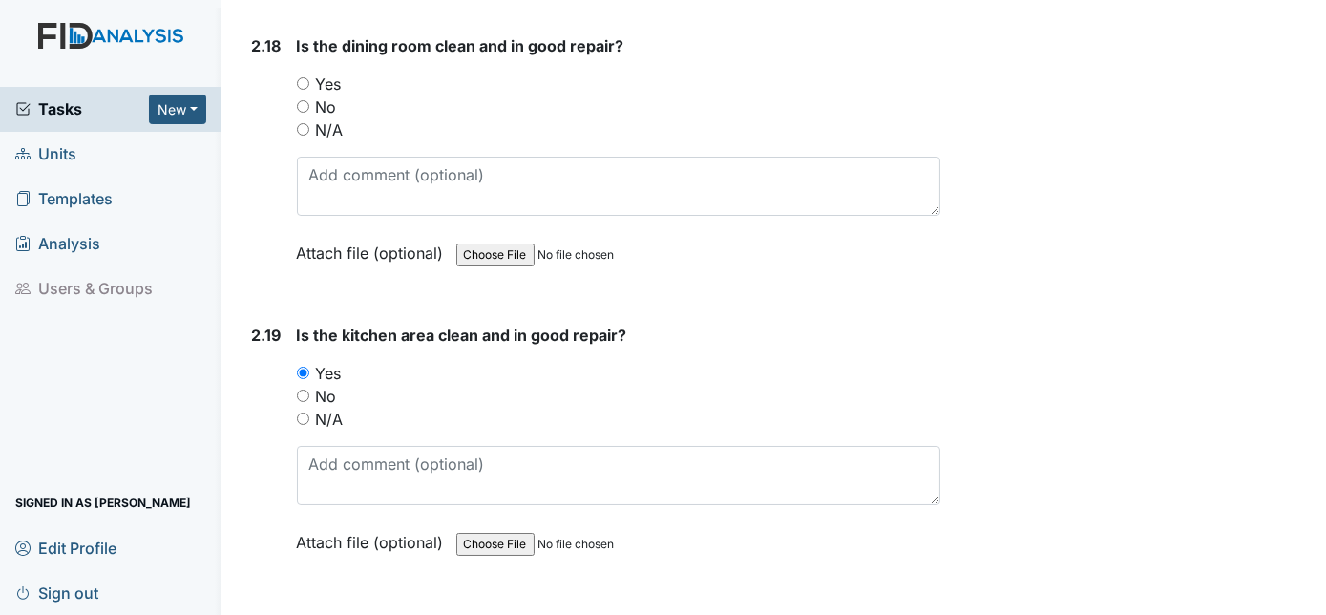
scroll to position [6268, 0]
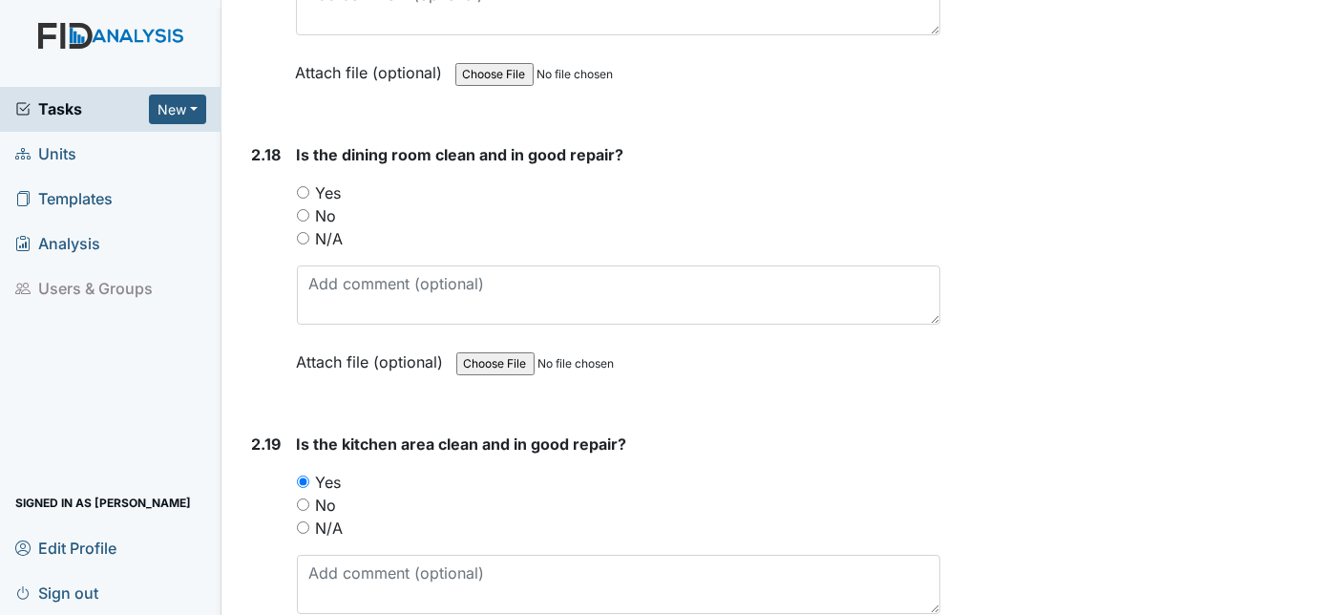
click at [307, 232] on input "N/A" at bounding box center [303, 238] width 12 height 12
radio input "true"
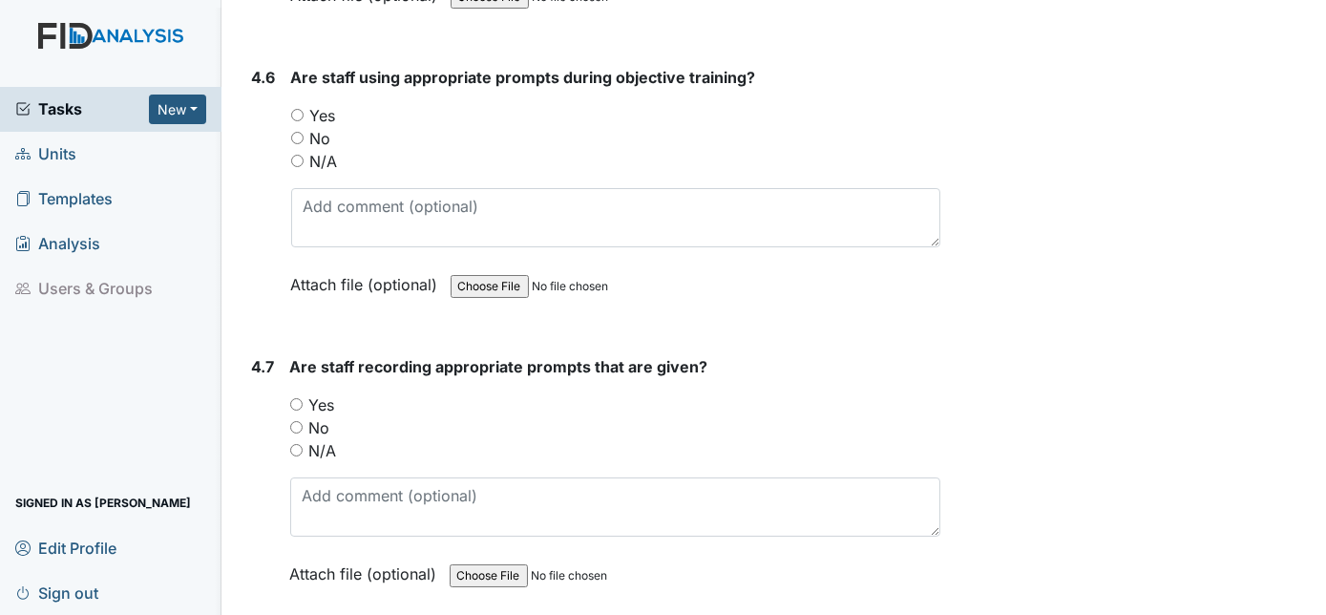
scroll to position [8601, 0]
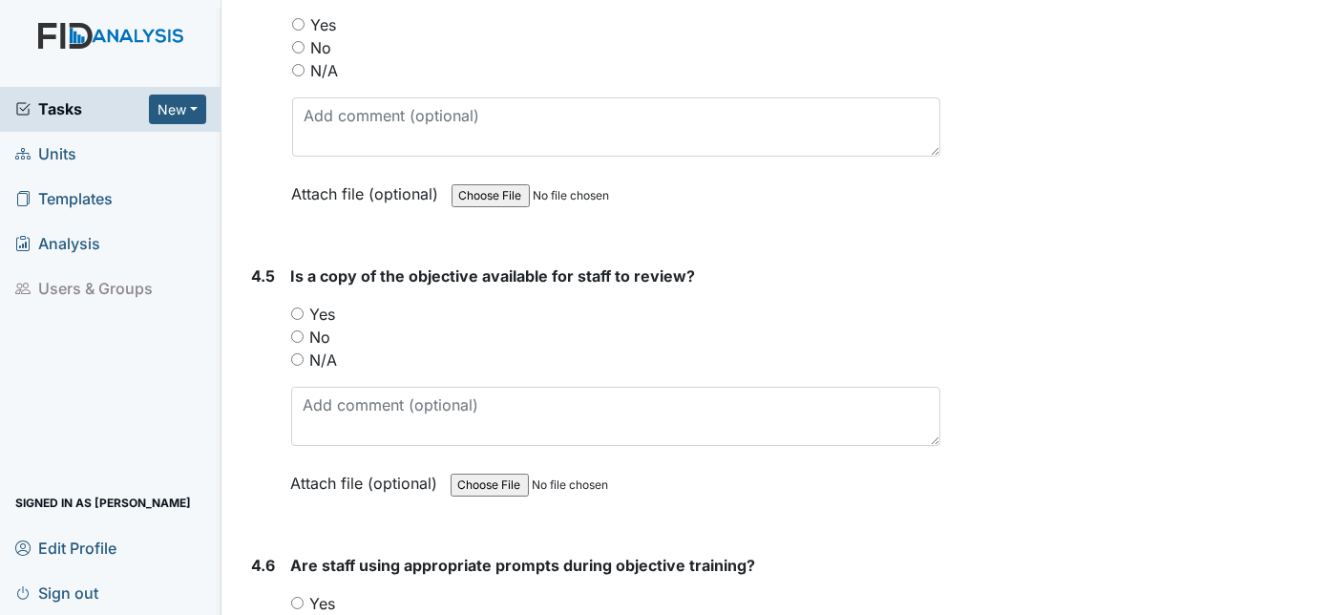
click at [300, 307] on input "Yes" at bounding box center [297, 313] width 12 height 12
radio input "true"
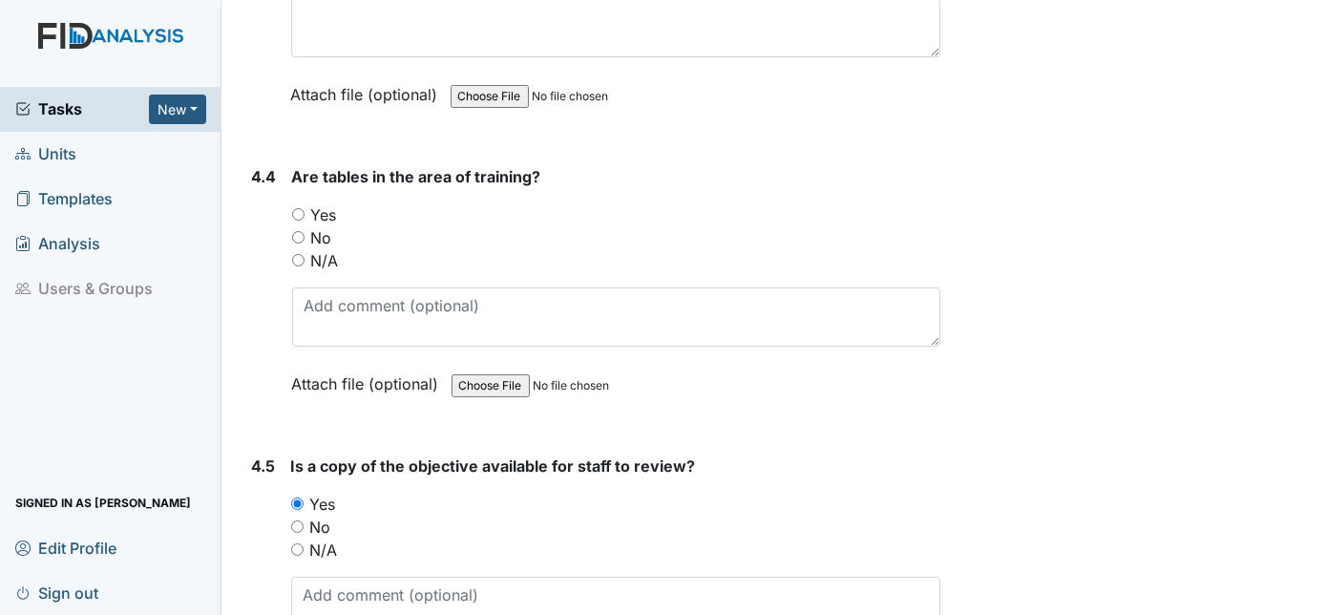
click at [298, 208] on input "Yes" at bounding box center [298, 214] width 12 height 12
radio input "true"
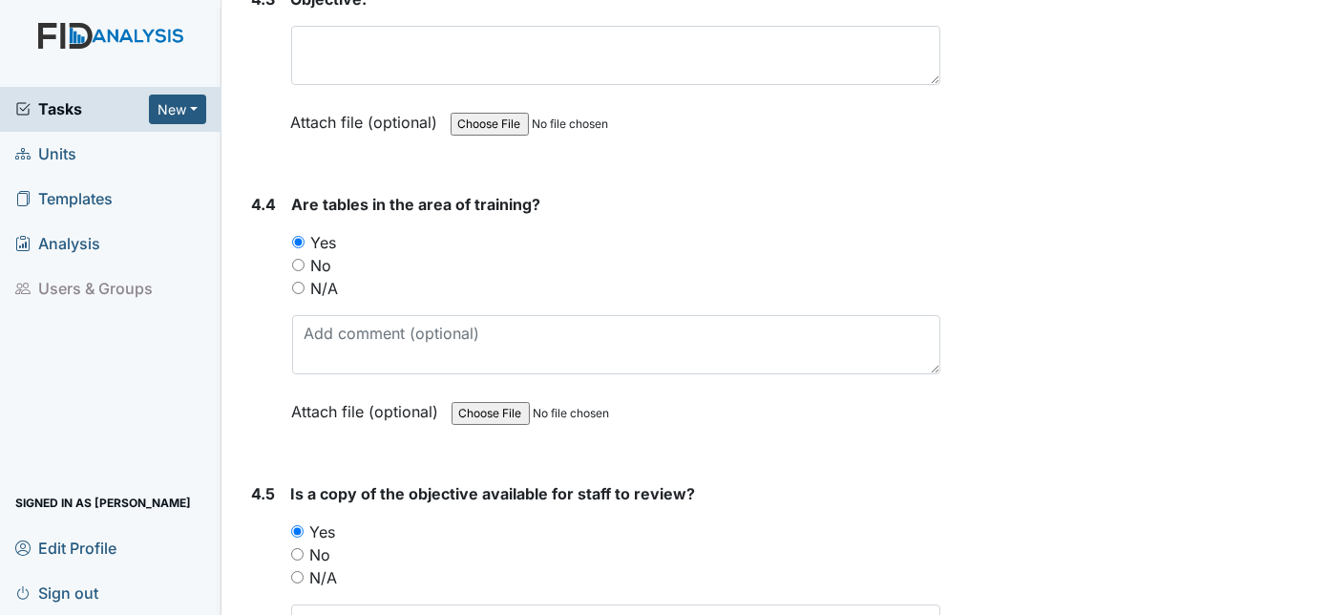
scroll to position [8112, 0]
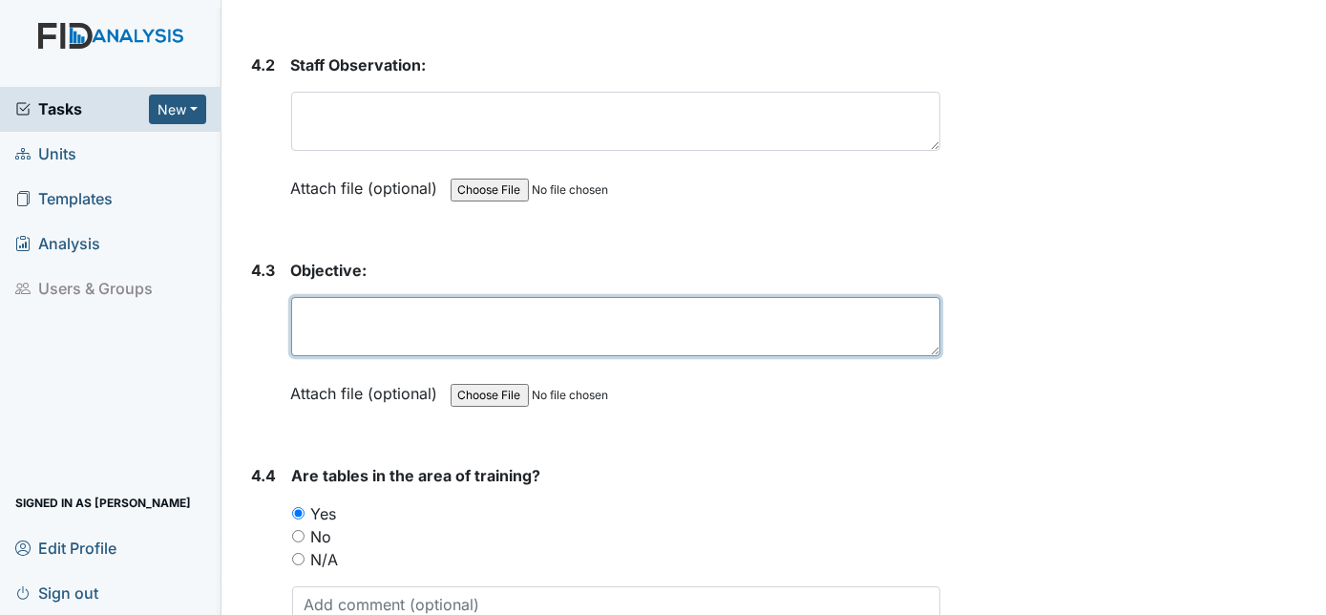
click at [321, 297] on textarea at bounding box center [616, 326] width 650 height 59
click at [323, 297] on textarea at bounding box center [616, 326] width 650 height 59
click at [497, 297] on textarea "Com010: months in order" at bounding box center [616, 326] width 650 height 59
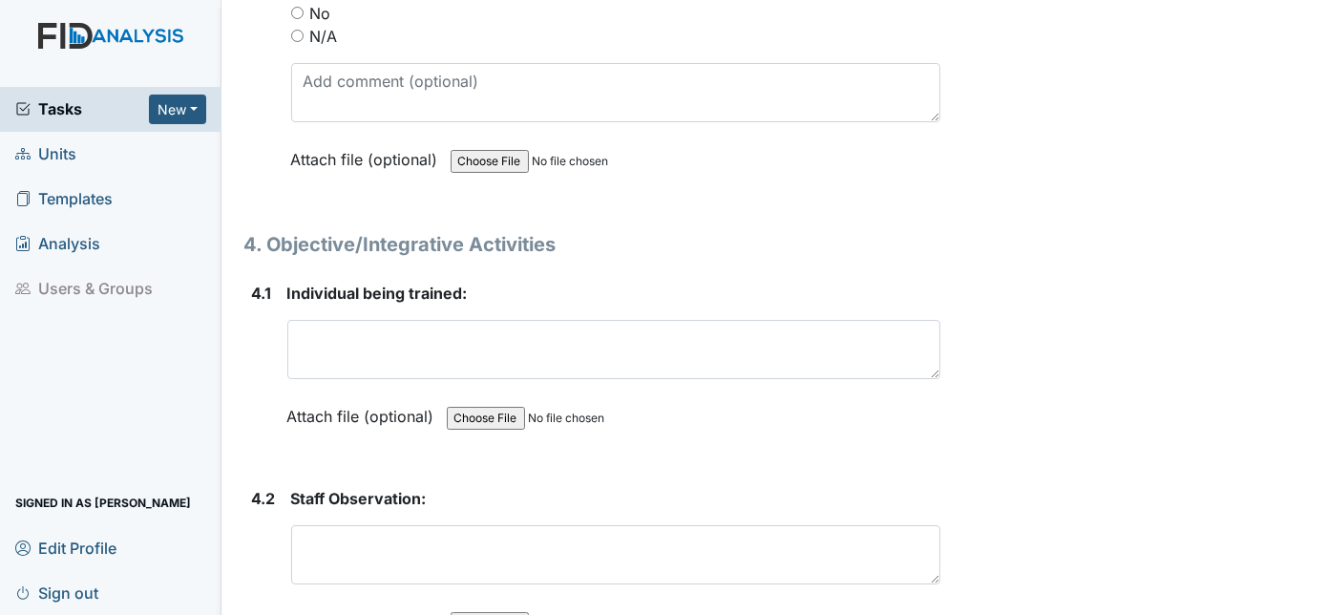
type textarea "Com010: months in order"
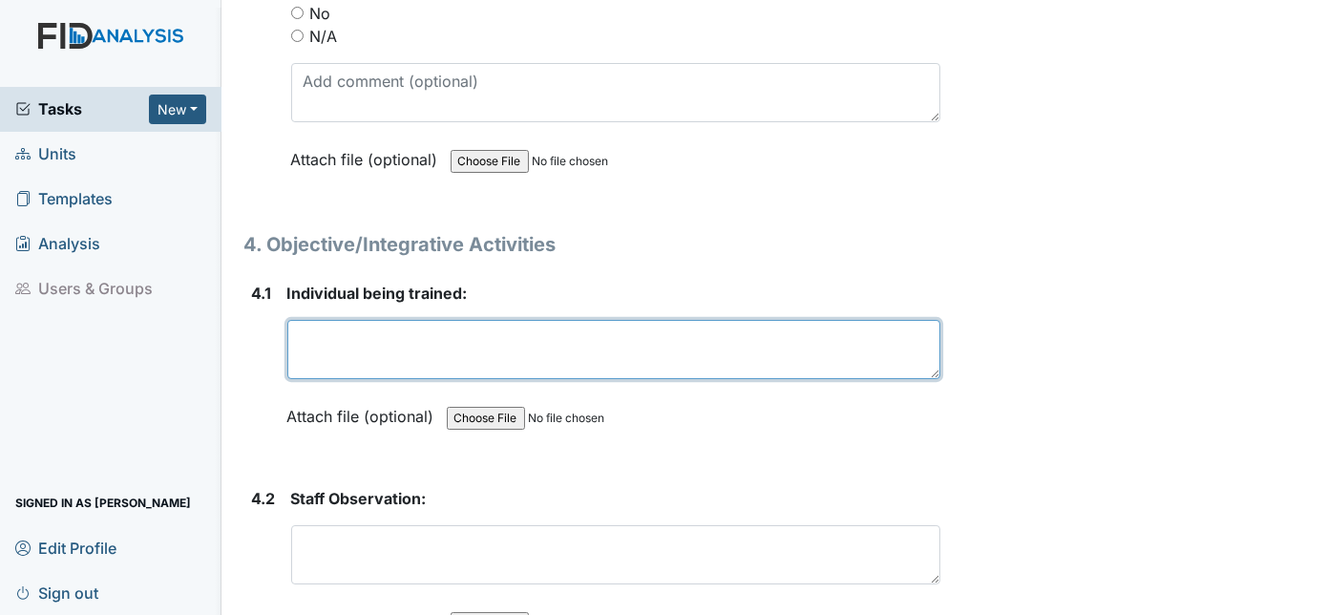
click at [325, 320] on textarea at bounding box center [614, 349] width 654 height 59
type textarea "[PERSON_NAME]"
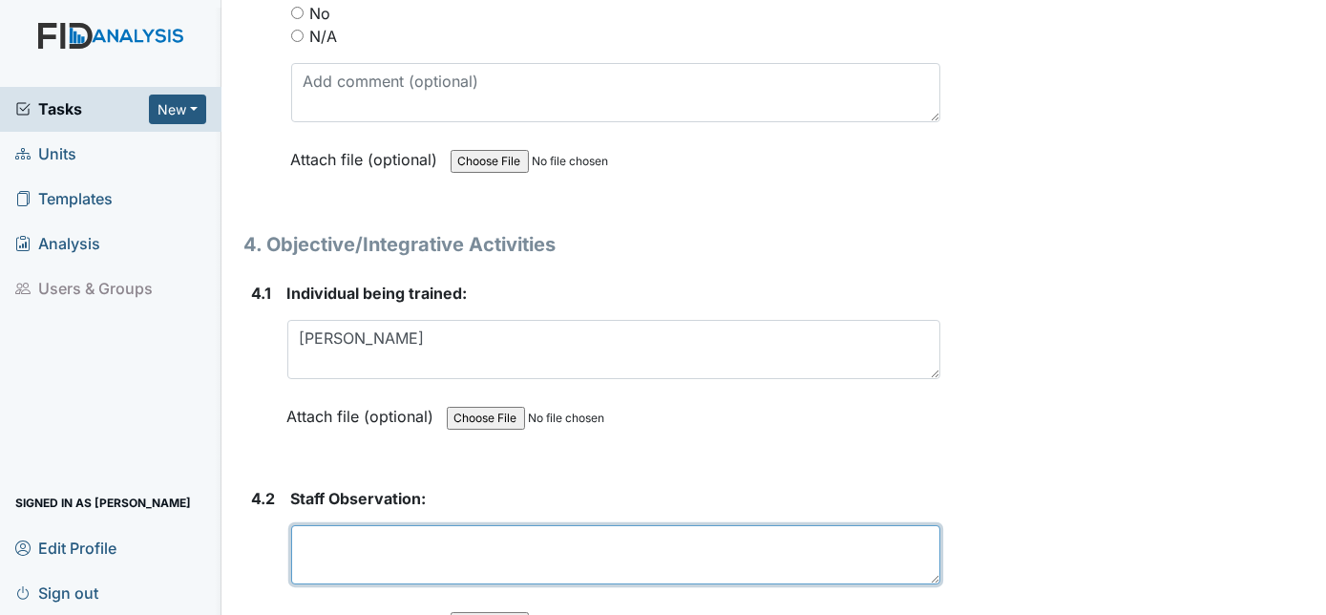
click at [336, 525] on textarea at bounding box center [616, 554] width 650 height 59
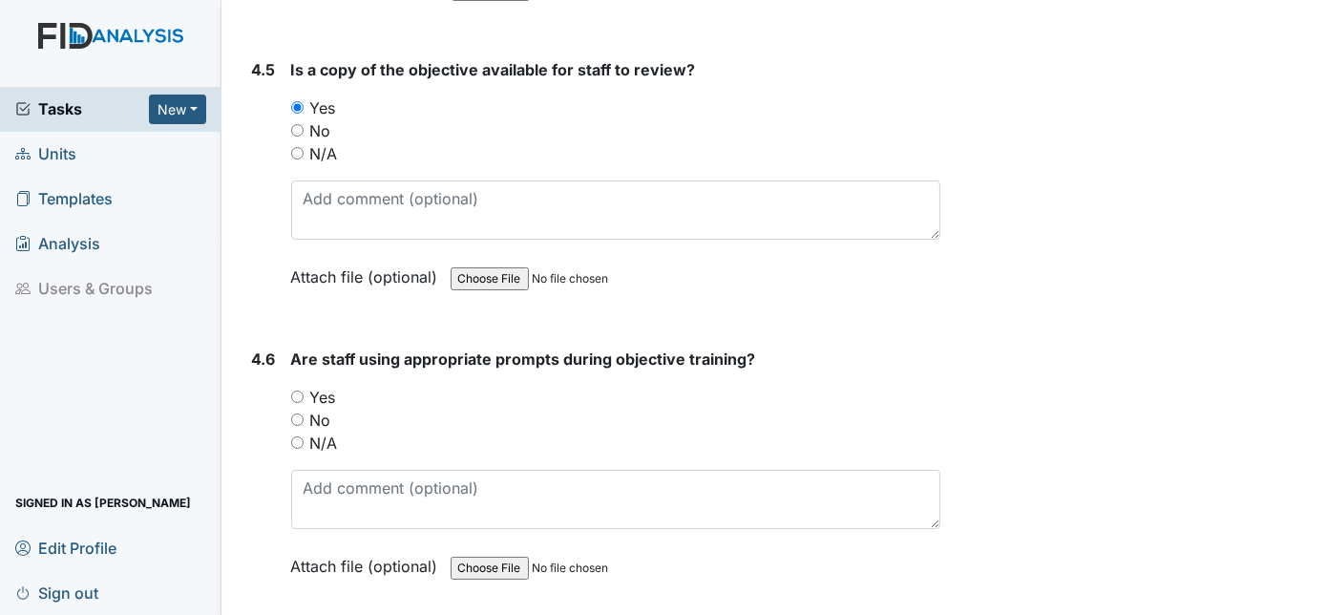
scroll to position [8981, 0]
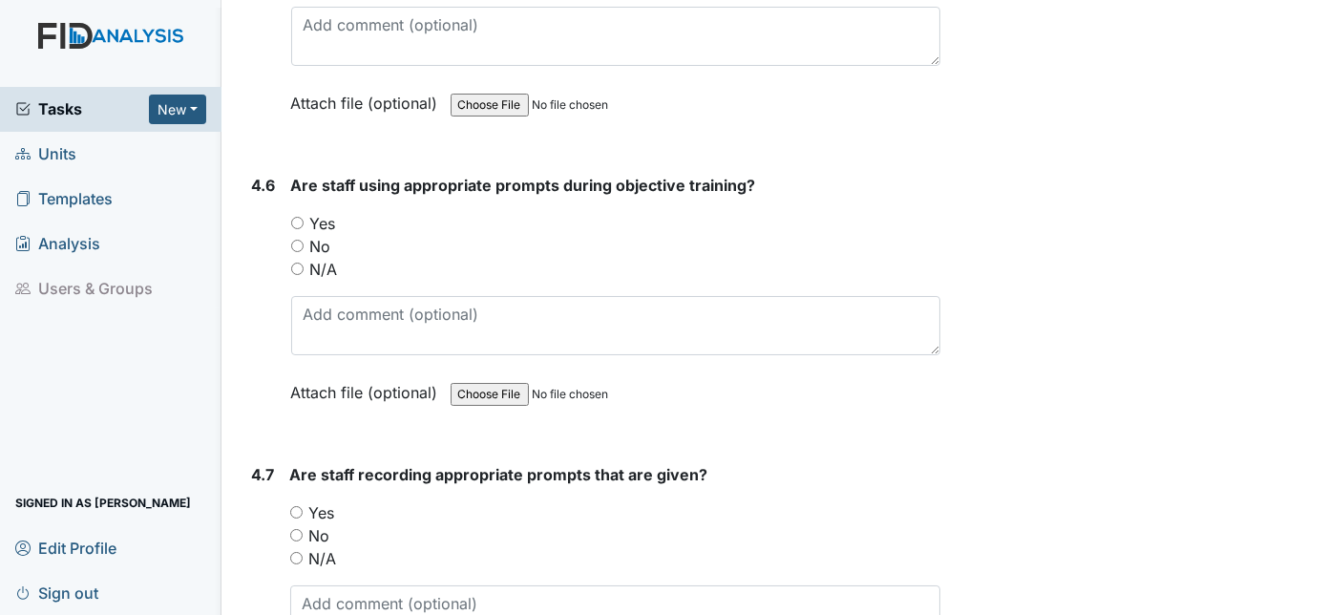
type textarea "[PERSON_NAME]"
click at [293, 217] on input "Yes" at bounding box center [297, 223] width 12 height 12
radio input "true"
click at [296, 506] on input "Yes" at bounding box center [296, 512] width 12 height 12
radio input "true"
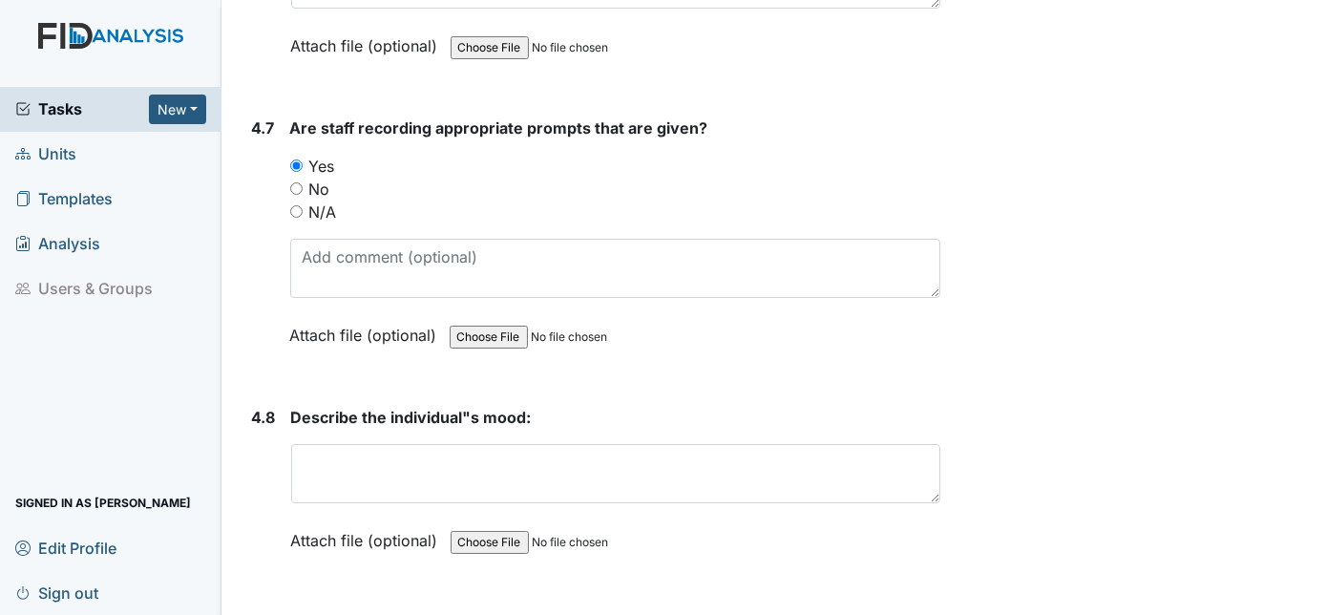
scroll to position [9414, 0]
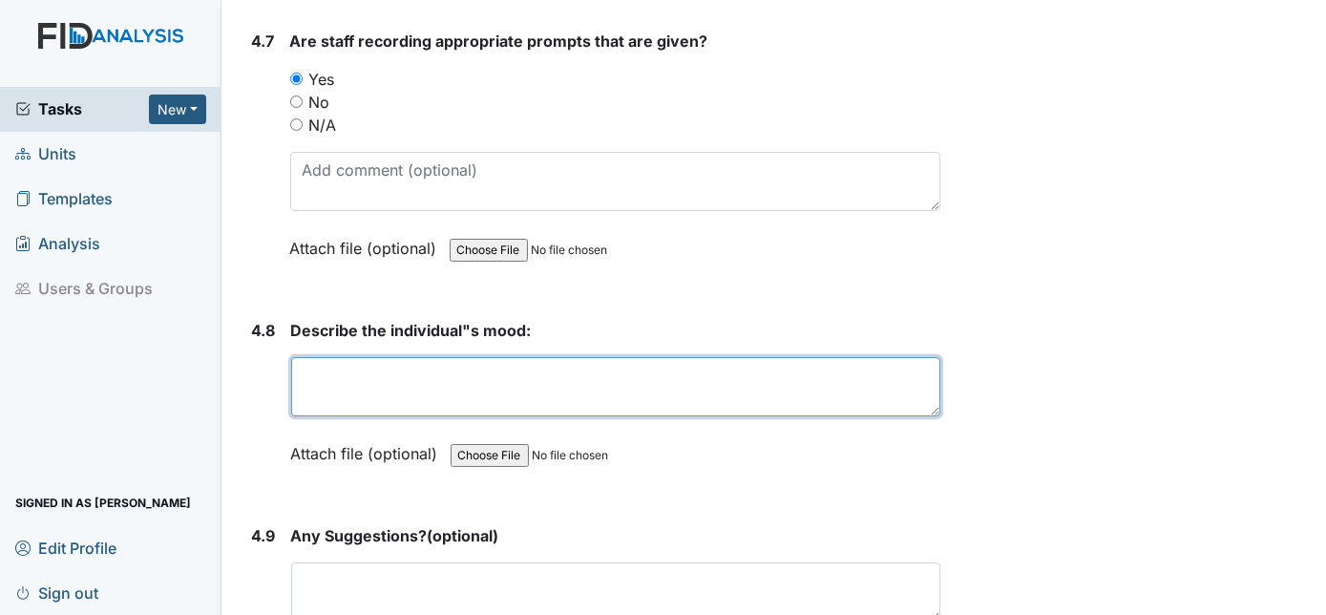
click at [357, 357] on textarea at bounding box center [616, 386] width 650 height 59
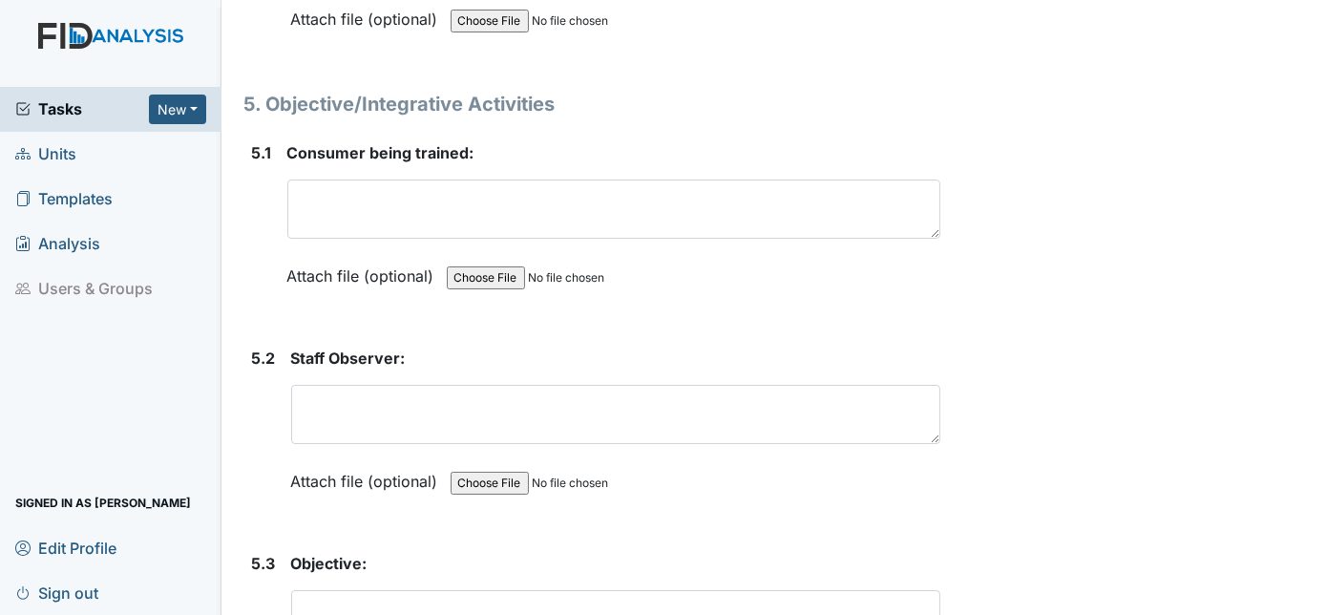
scroll to position [10108, 0]
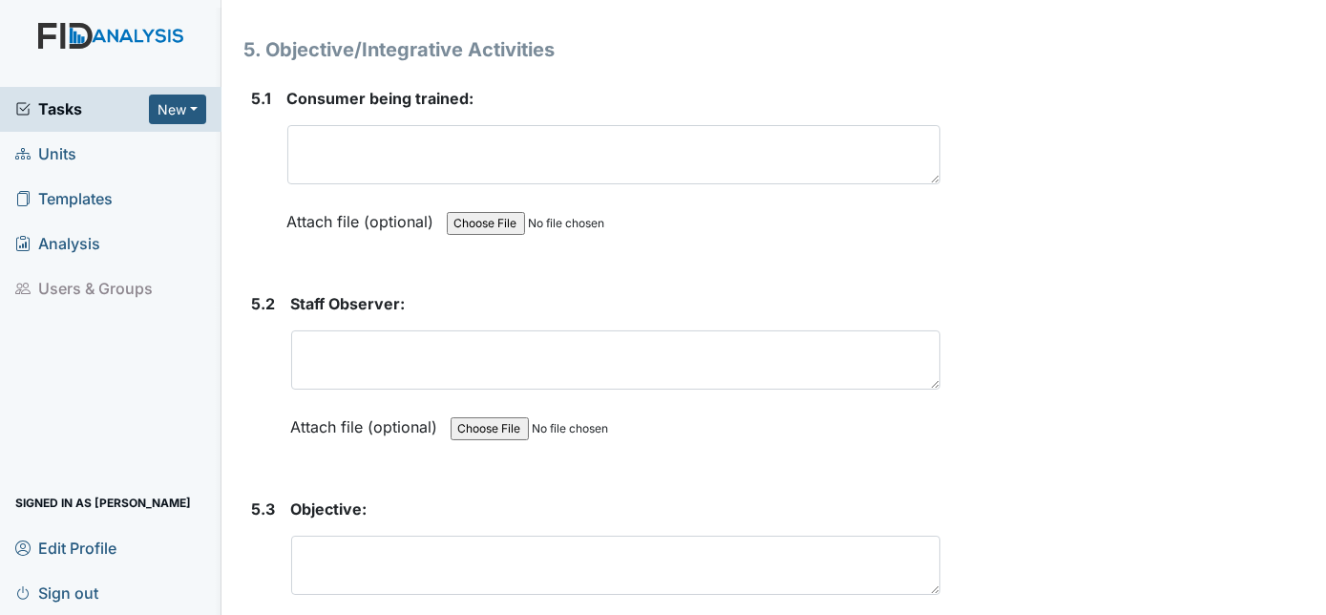
type textarea "good"
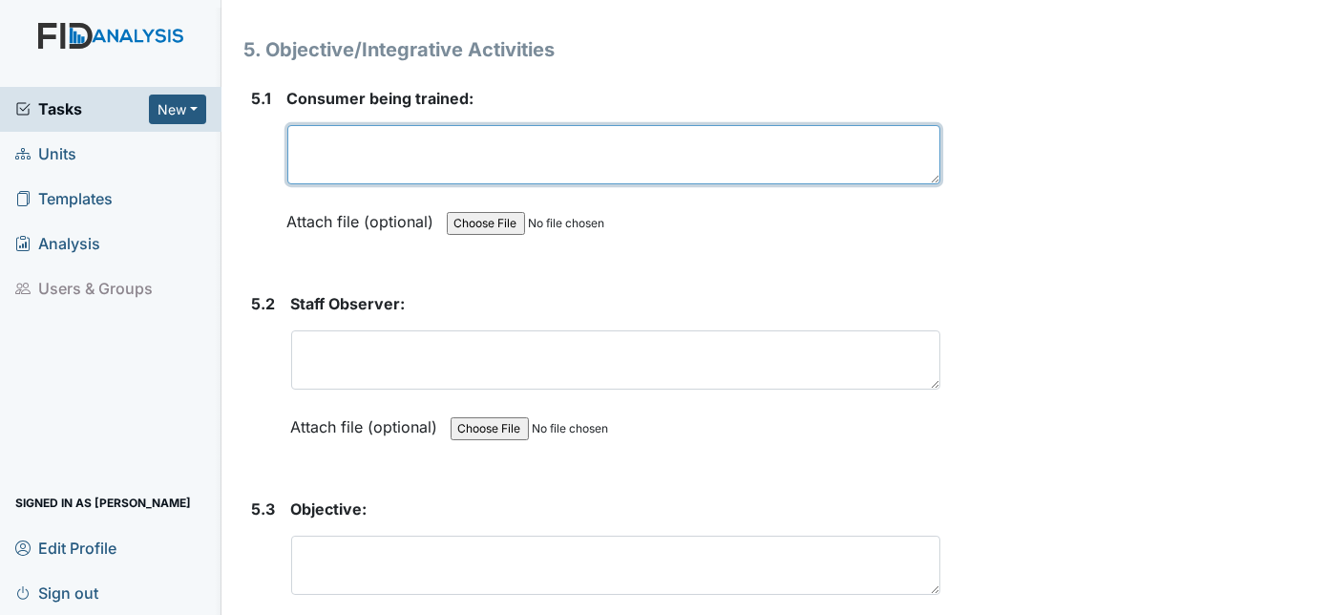
click at [330, 125] on textarea at bounding box center [614, 154] width 654 height 59
type textarea "Jack"
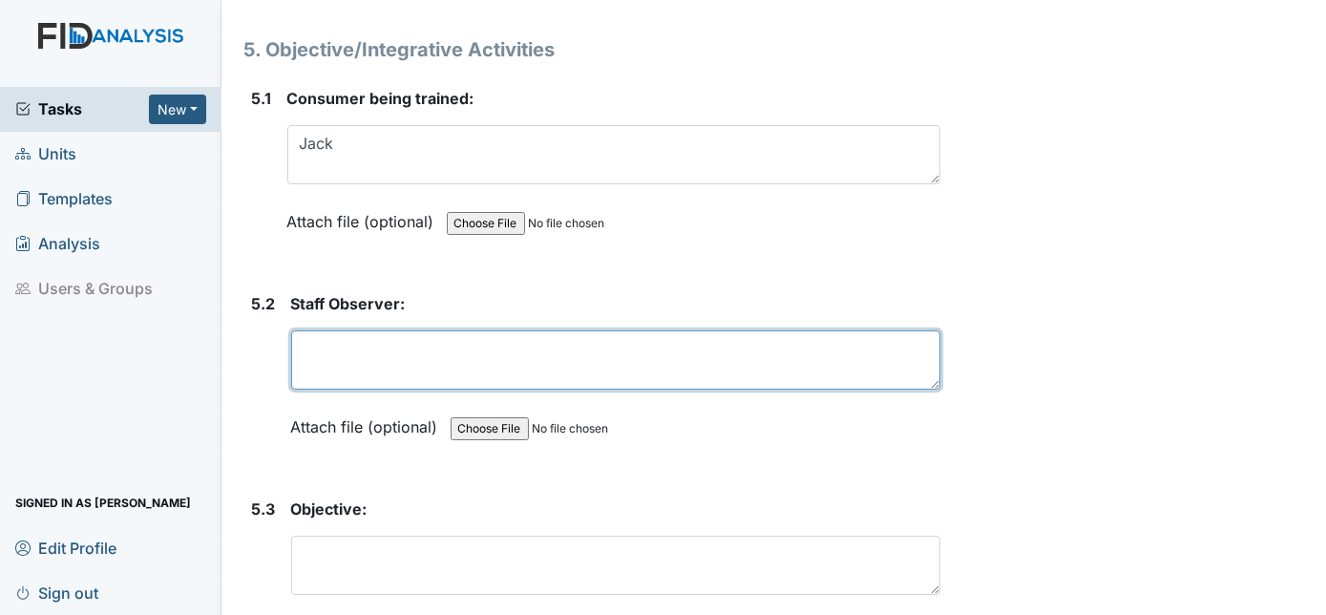
click at [351, 330] on textarea at bounding box center [616, 359] width 650 height 59
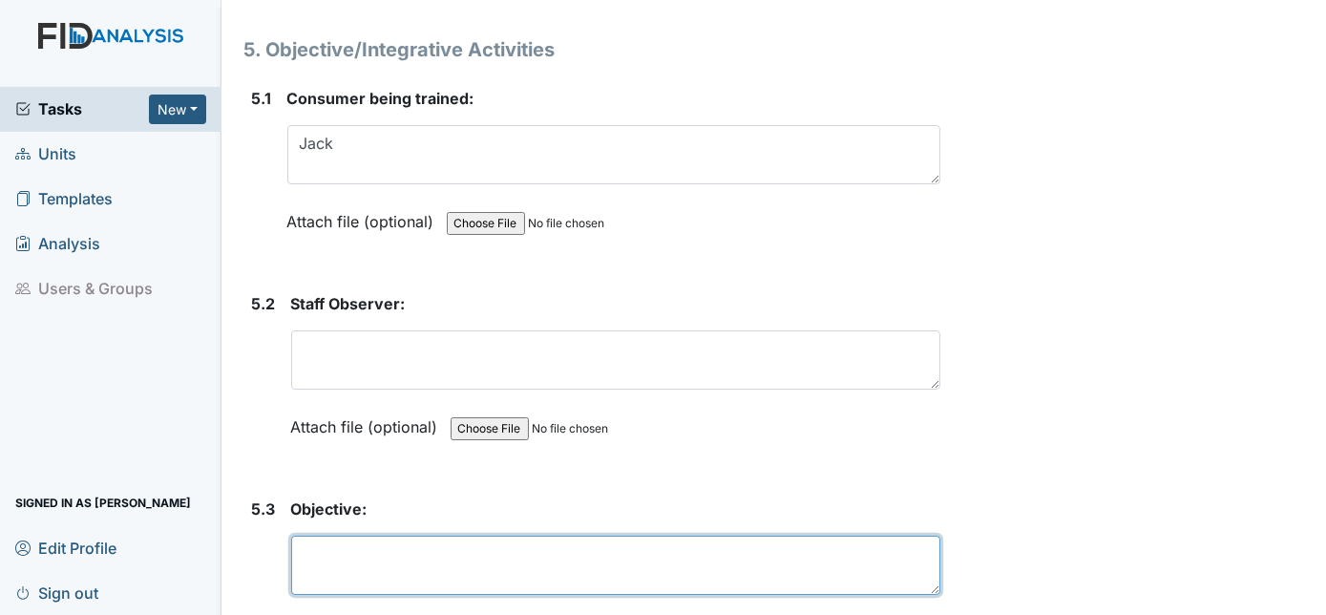
click at [328, 497] on div "Objective: This field is required. Attach file (optional) You can upload .pdf, …" at bounding box center [616, 576] width 650 height 159
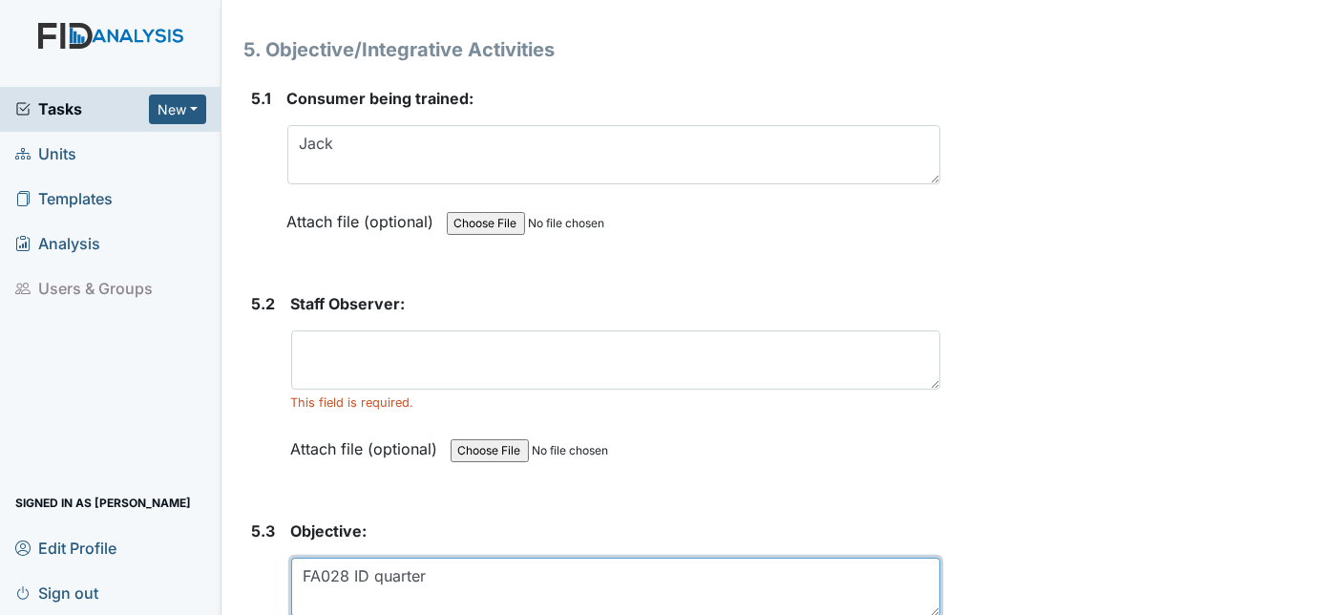
type textarea "FA028 ID quarter"
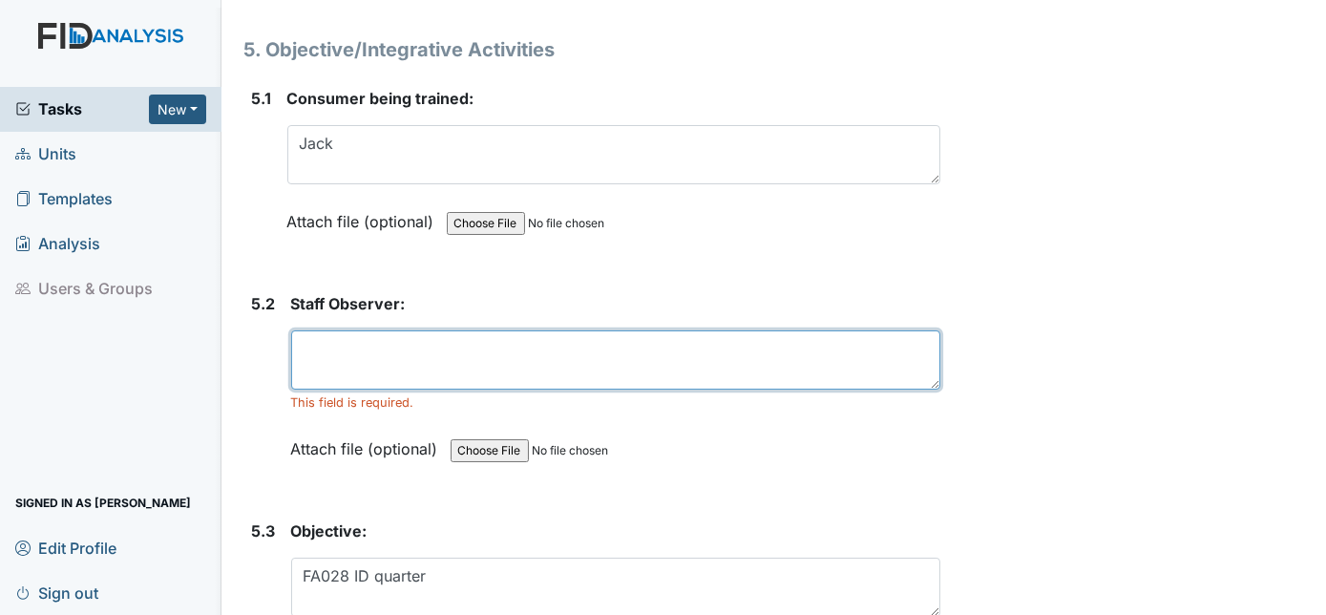
click at [321, 330] on textarea at bounding box center [616, 359] width 650 height 59
click at [298, 330] on textarea at bounding box center [616, 359] width 650 height 59
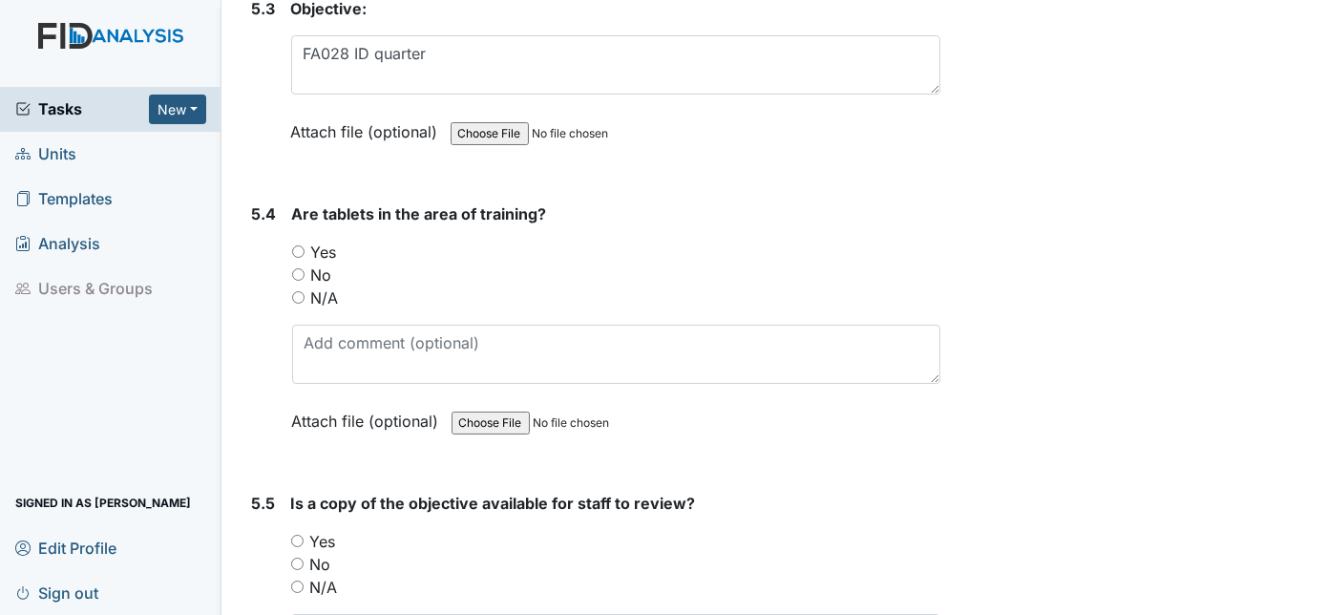
scroll to position [10716, 0]
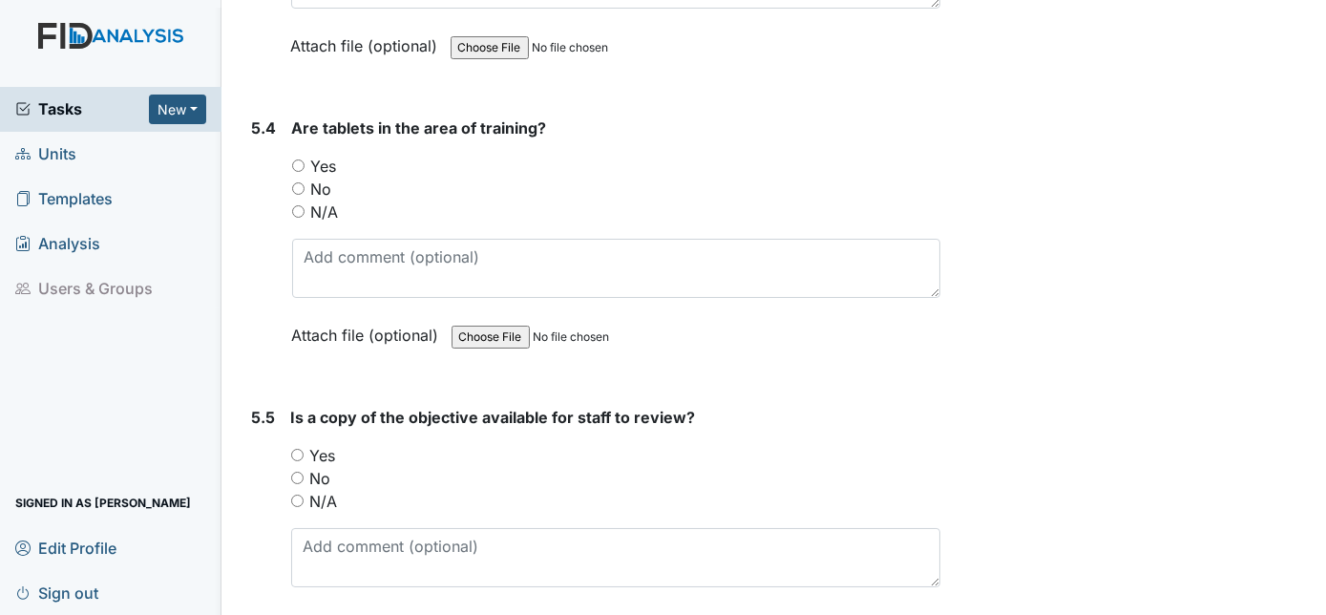
type textarea "Bri"
click at [303, 159] on input "Yes" at bounding box center [298, 165] width 12 height 12
radio input "true"
click at [298, 449] on input "Yes" at bounding box center [297, 455] width 12 height 12
radio input "true"
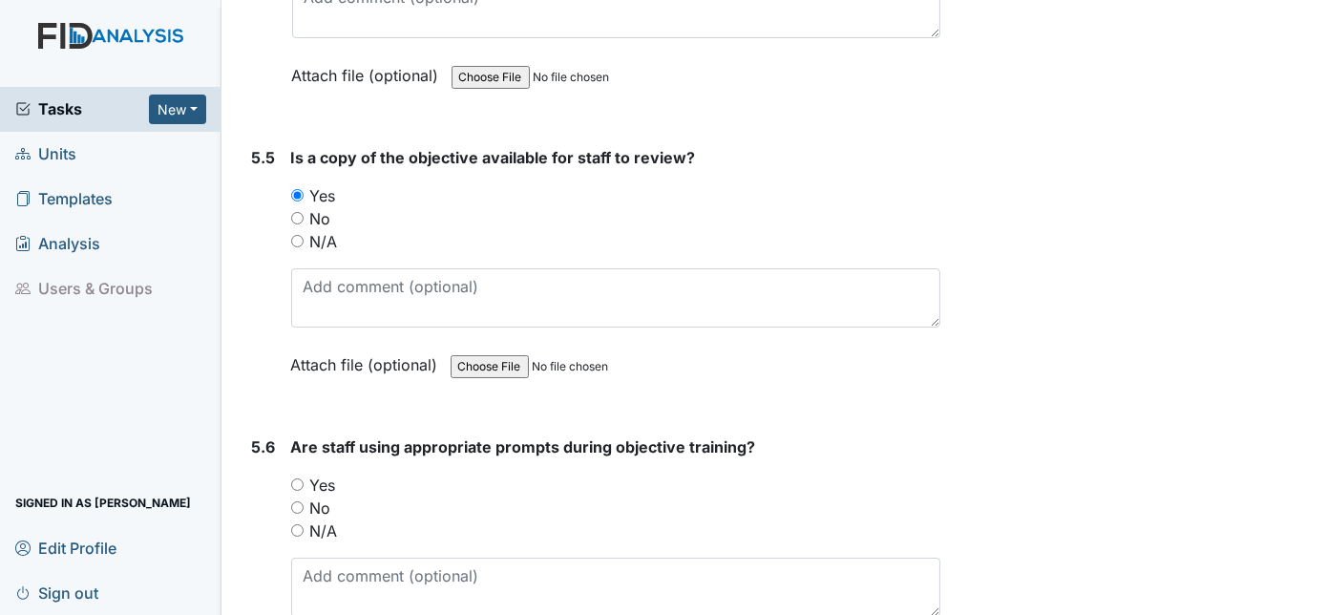
scroll to position [11063, 0]
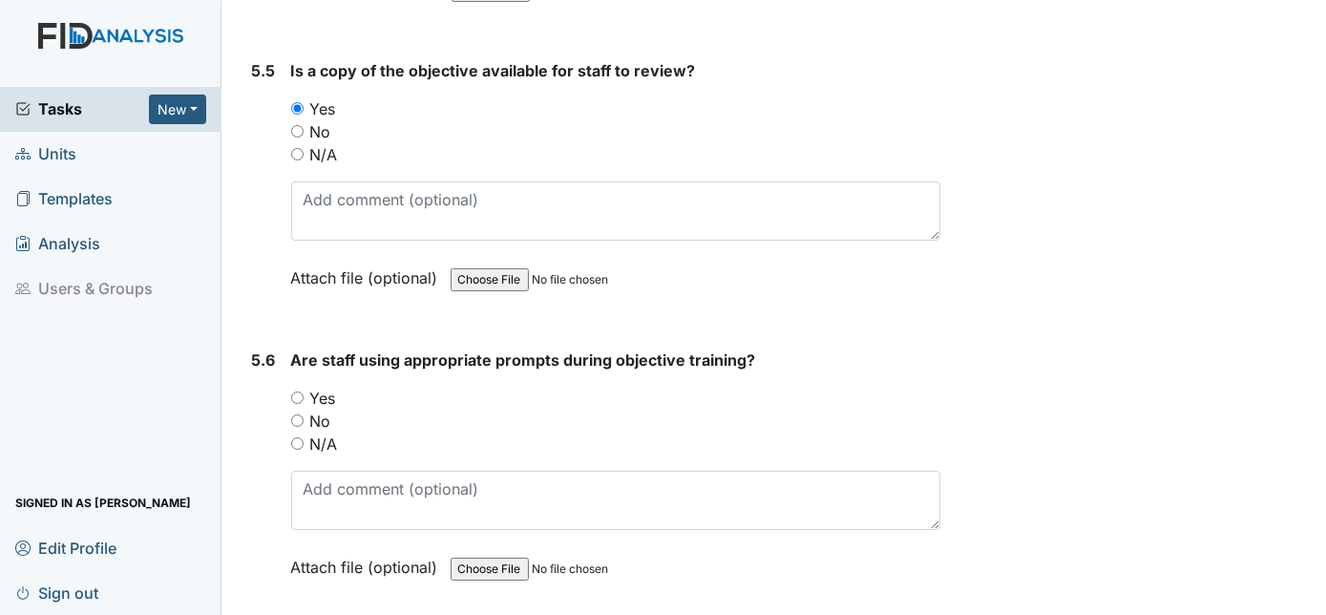
click at [301, 391] on input "Yes" at bounding box center [297, 397] width 12 height 12
radio input "true"
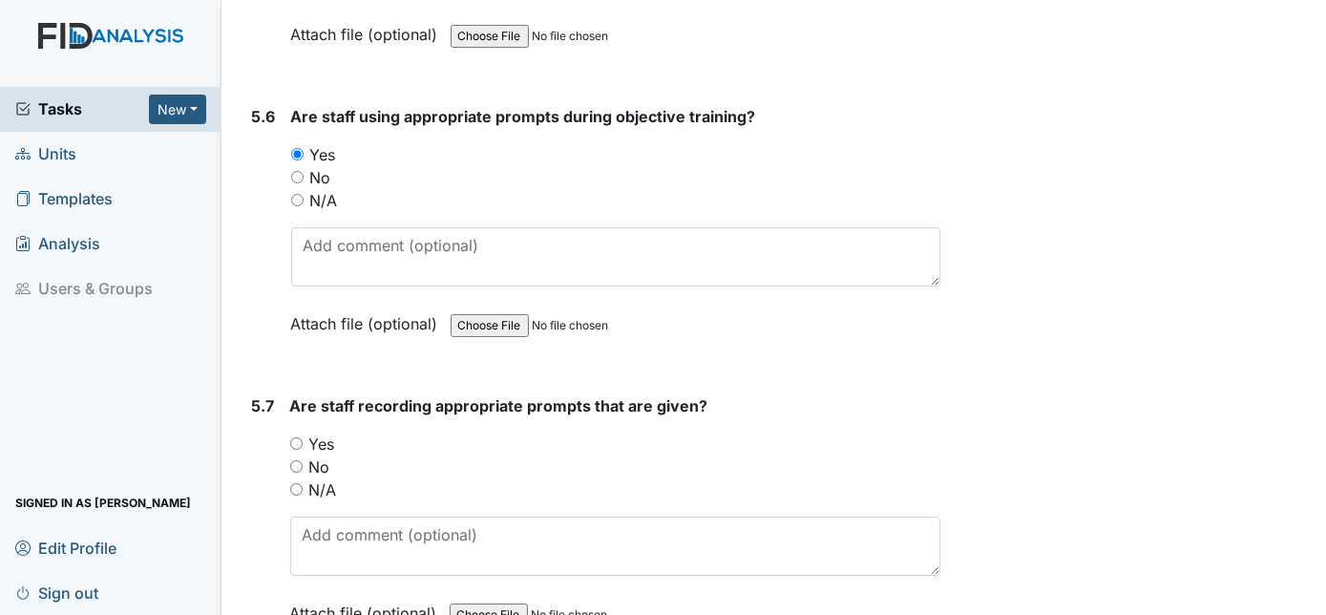
scroll to position [11323, 0]
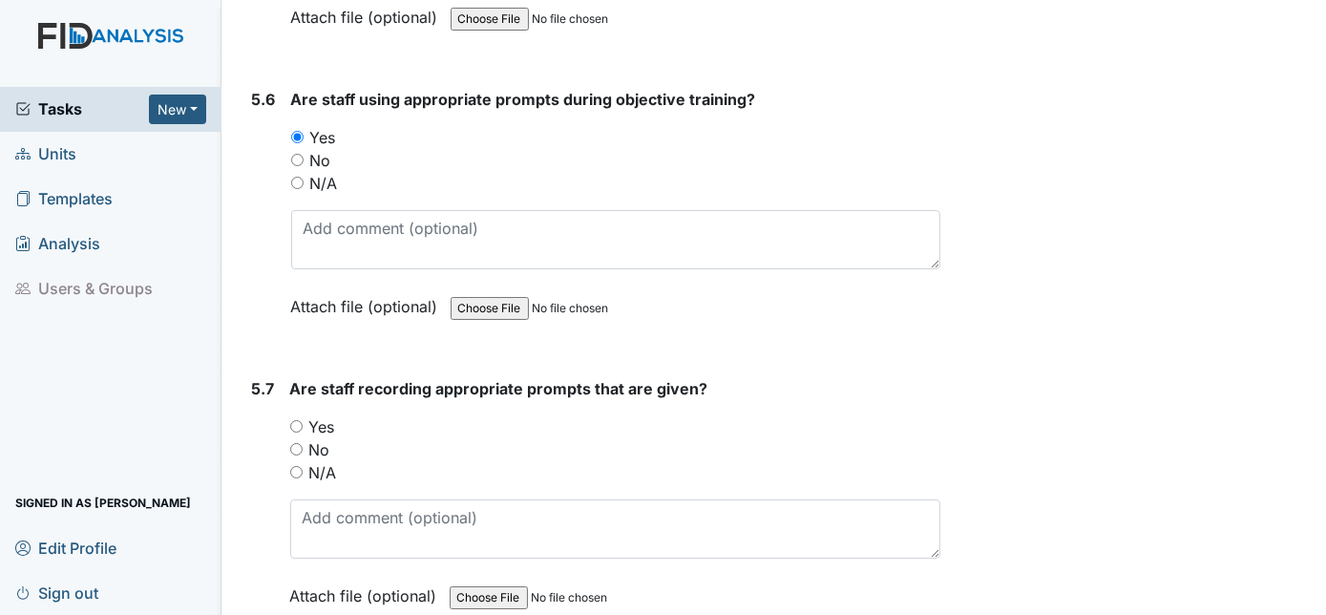
click at [292, 415] on div "Yes" at bounding box center [615, 426] width 651 height 23
click at [297, 420] on input "Yes" at bounding box center [296, 426] width 12 height 12
radio input "true"
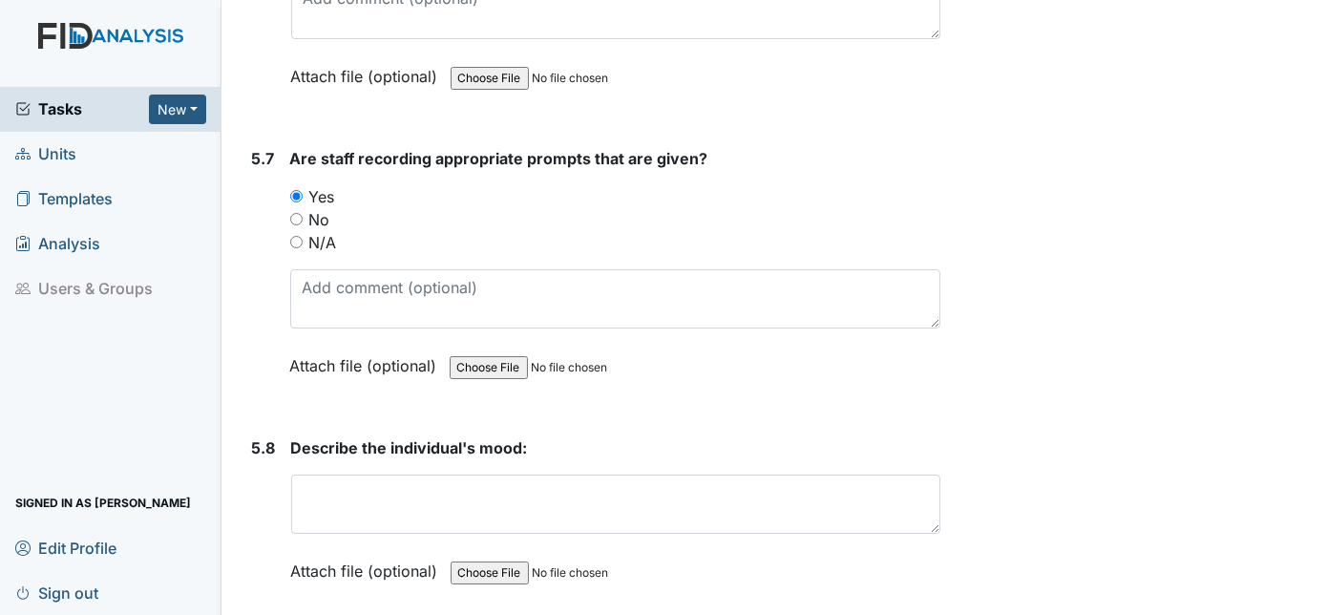
scroll to position [11584, 0]
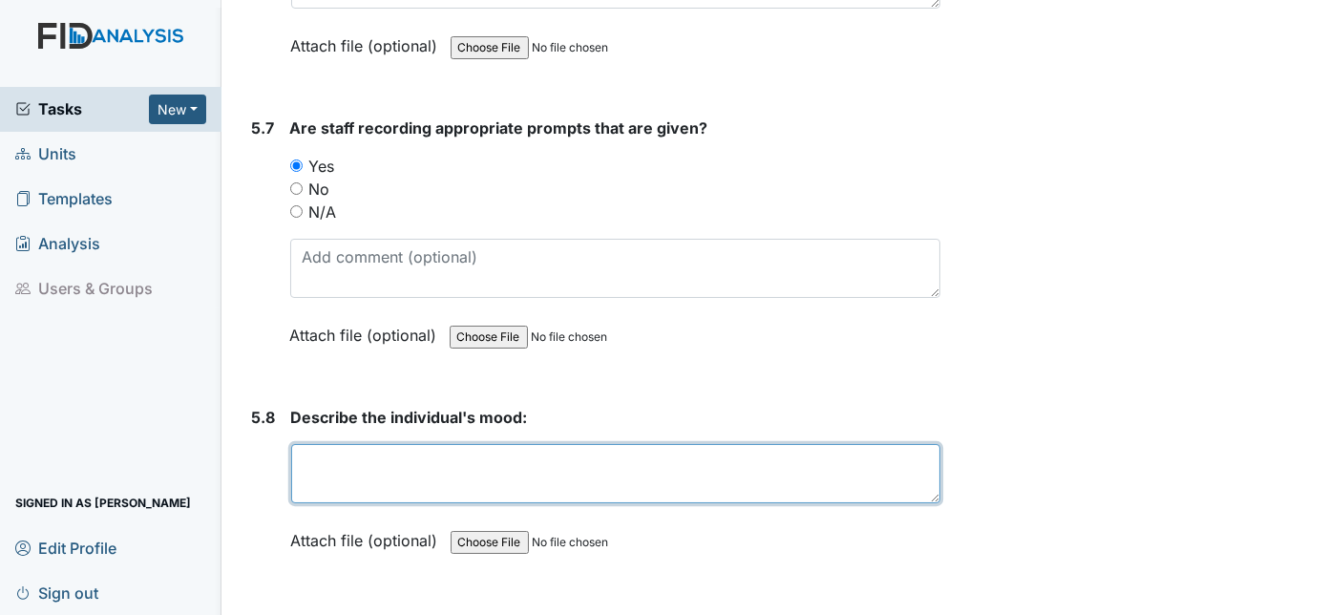
click at [336, 444] on textarea at bounding box center [616, 473] width 650 height 59
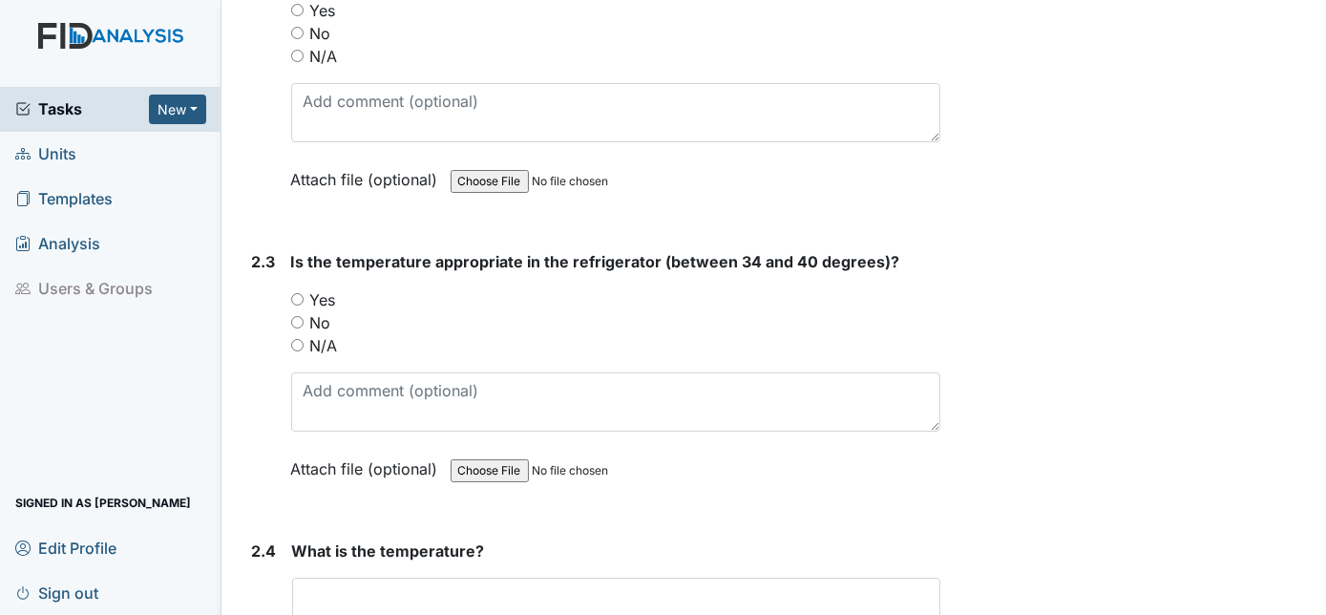
scroll to position [1735, 0]
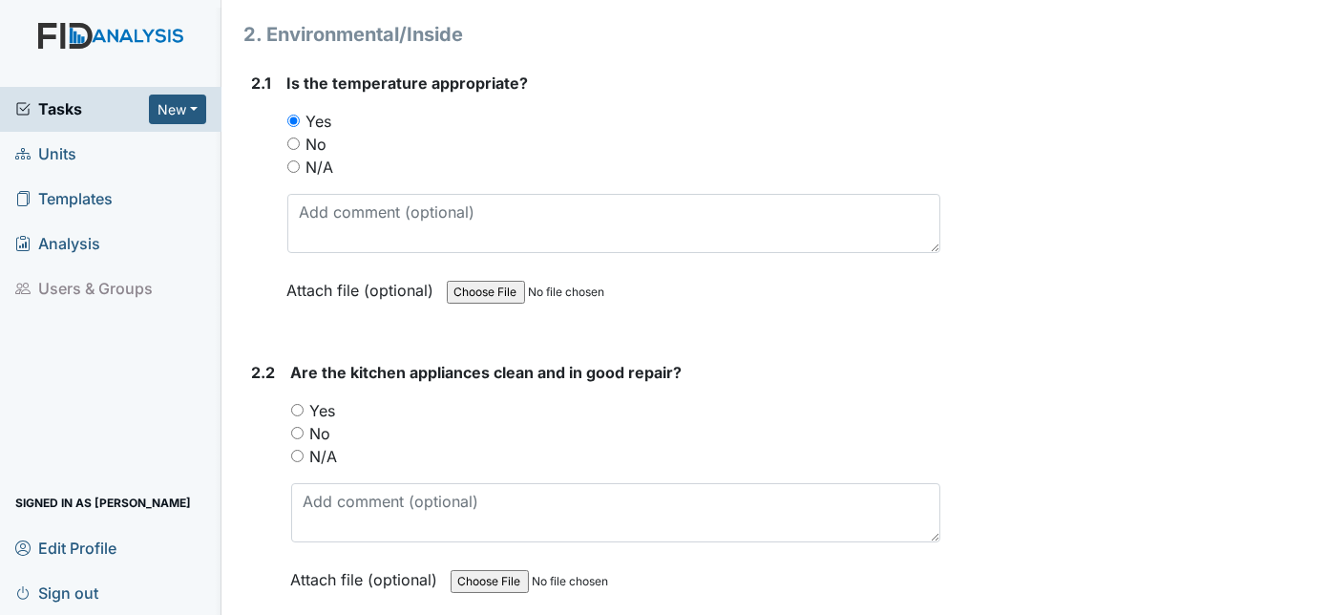
type textarea "OK"
click at [298, 404] on input "Yes" at bounding box center [297, 410] width 12 height 12
radio input "true"
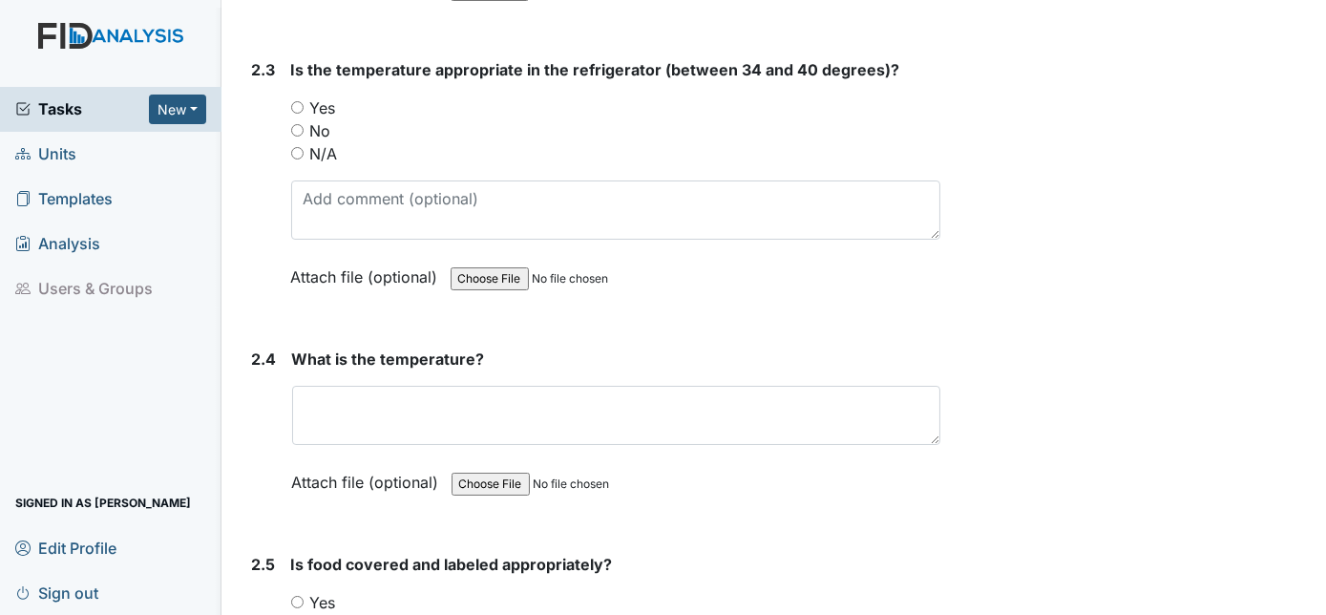
scroll to position [2343, 0]
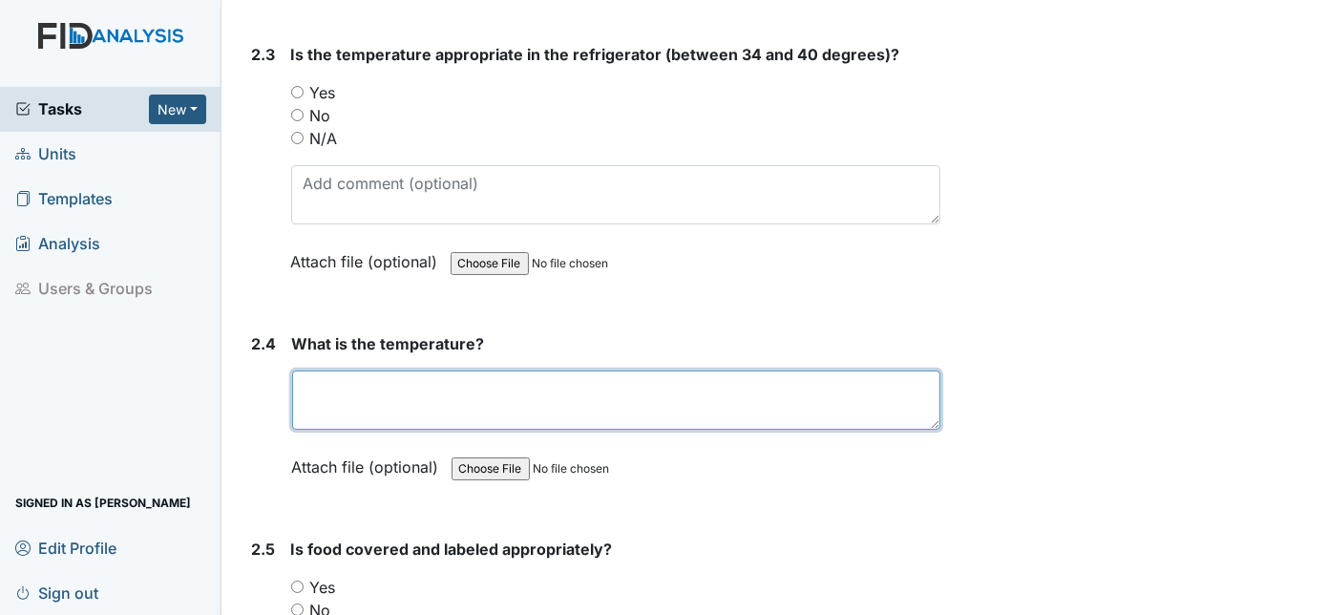
click at [346, 379] on textarea at bounding box center [616, 399] width 649 height 59
type textarea "7"
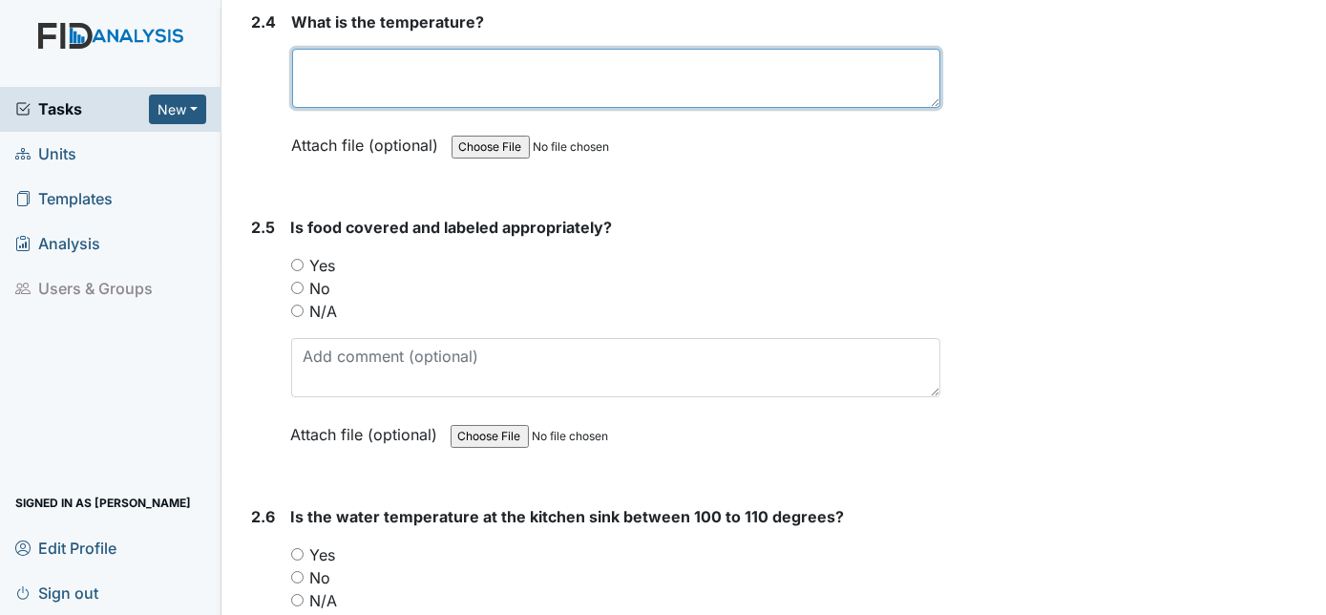
scroll to position [2690, 0]
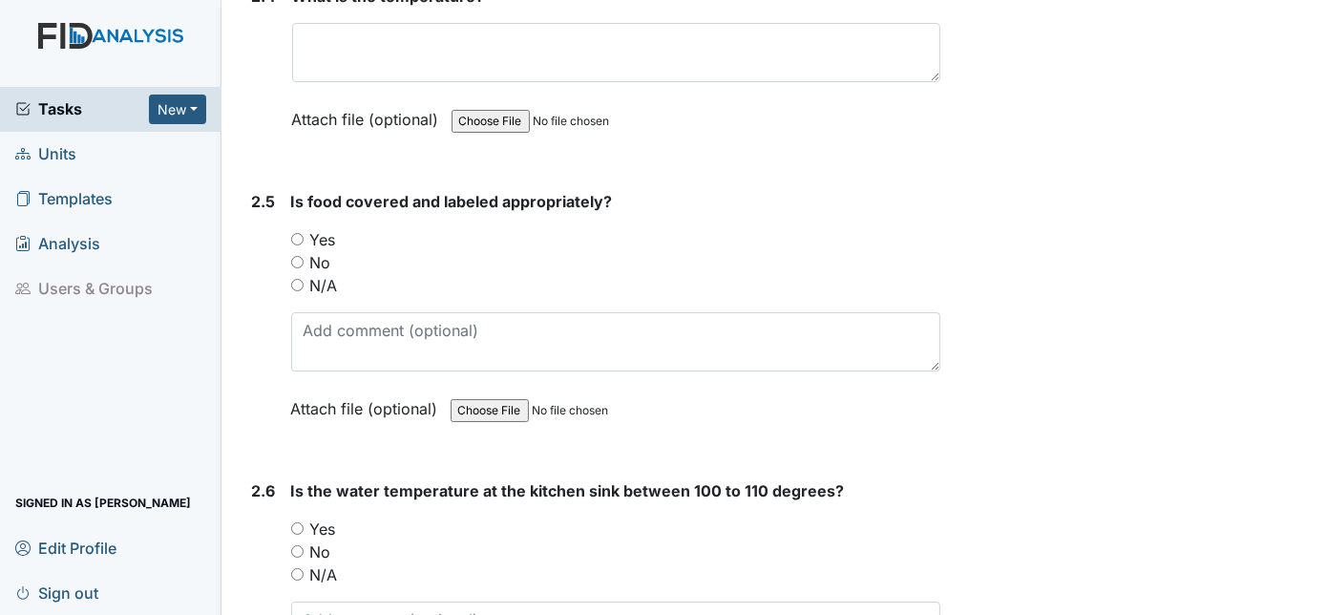
click at [303, 536] on div "You must select one of the below options. Yes No N/A" at bounding box center [616, 551] width 650 height 69
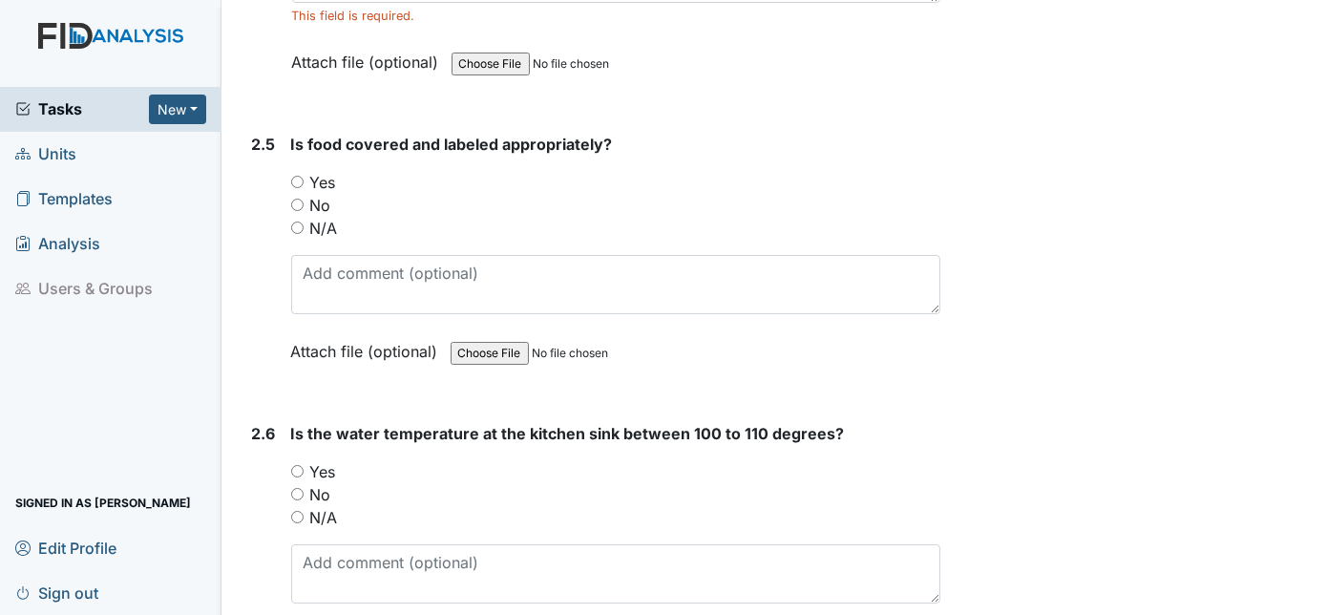
scroll to position [2864, 0]
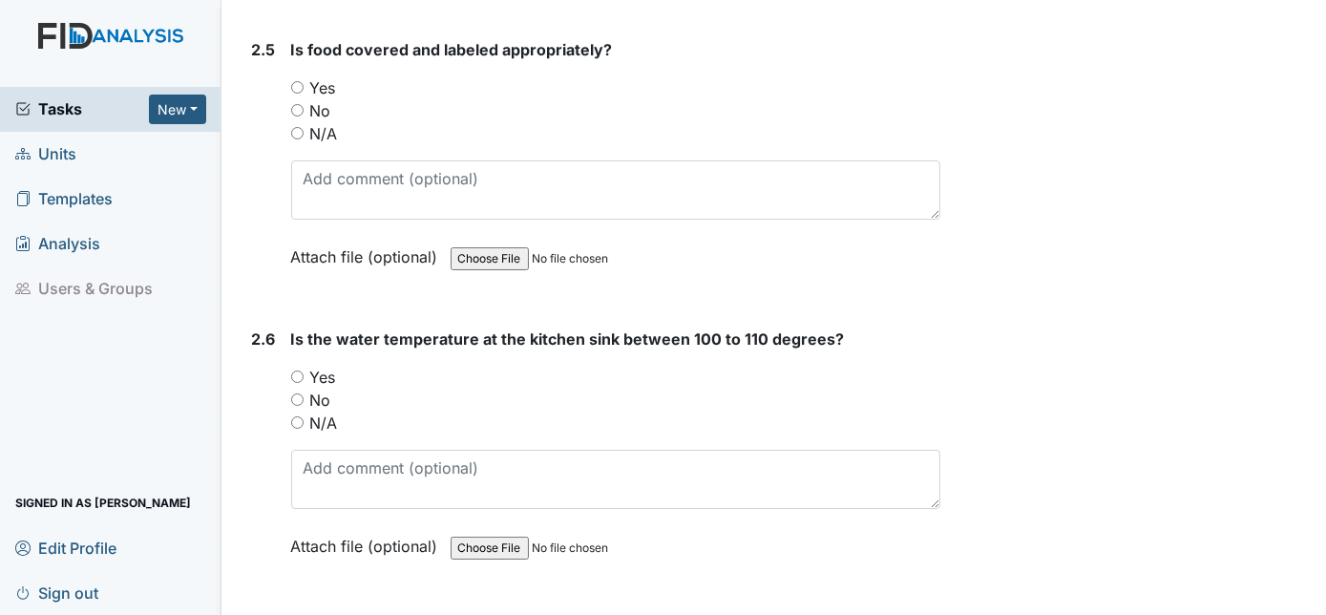
click at [294, 393] on input "No" at bounding box center [297, 399] width 12 height 12
radio input "true"
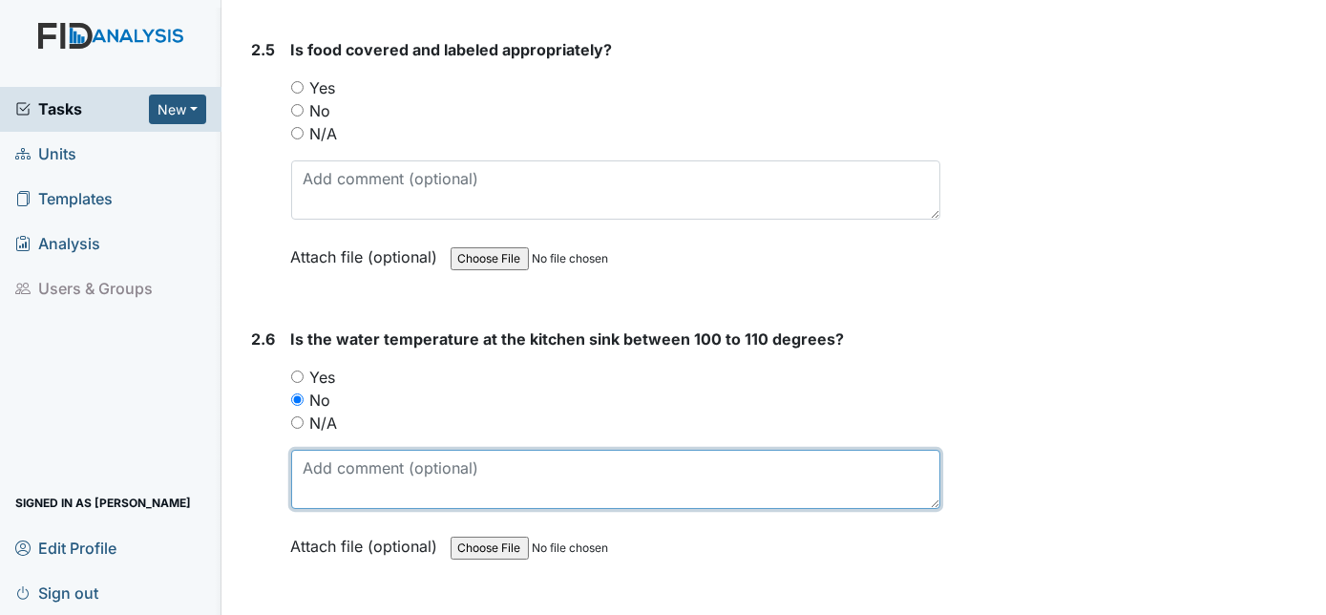
click at [317, 450] on textarea at bounding box center [616, 479] width 650 height 59
type textarea "123"
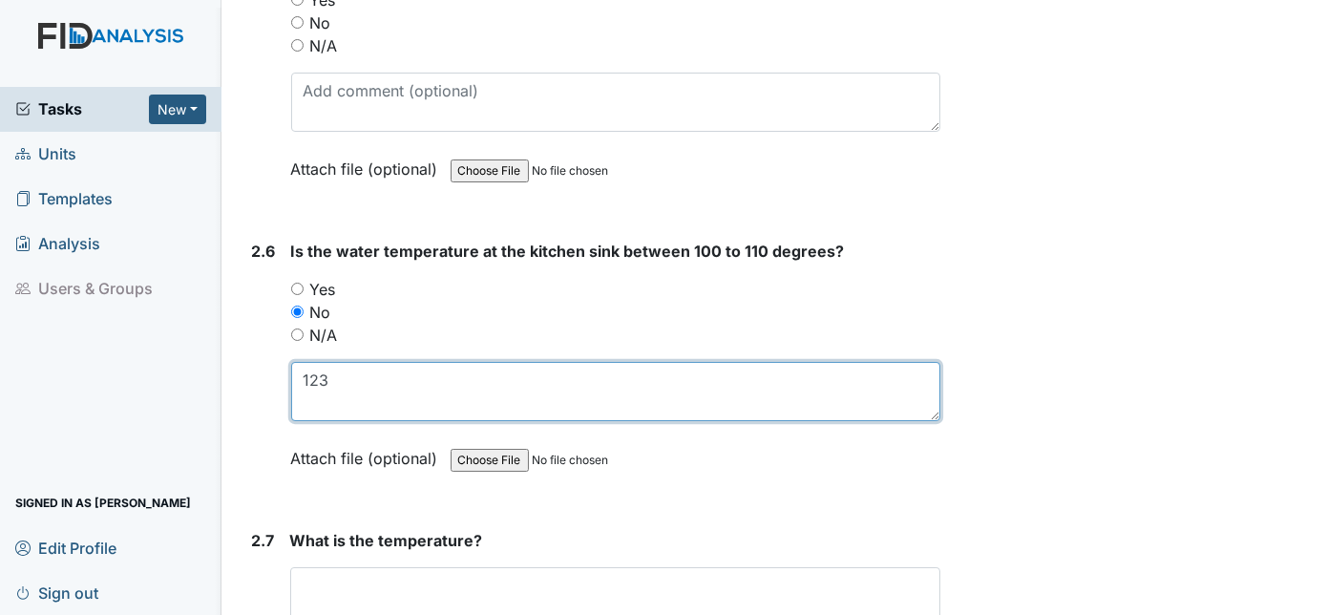
scroll to position [2950, 0]
drag, startPoint x: 340, startPoint y: 348, endPoint x: 300, endPoint y: 358, distance: 41.2
click at [300, 364] on textarea "123" at bounding box center [616, 393] width 650 height 59
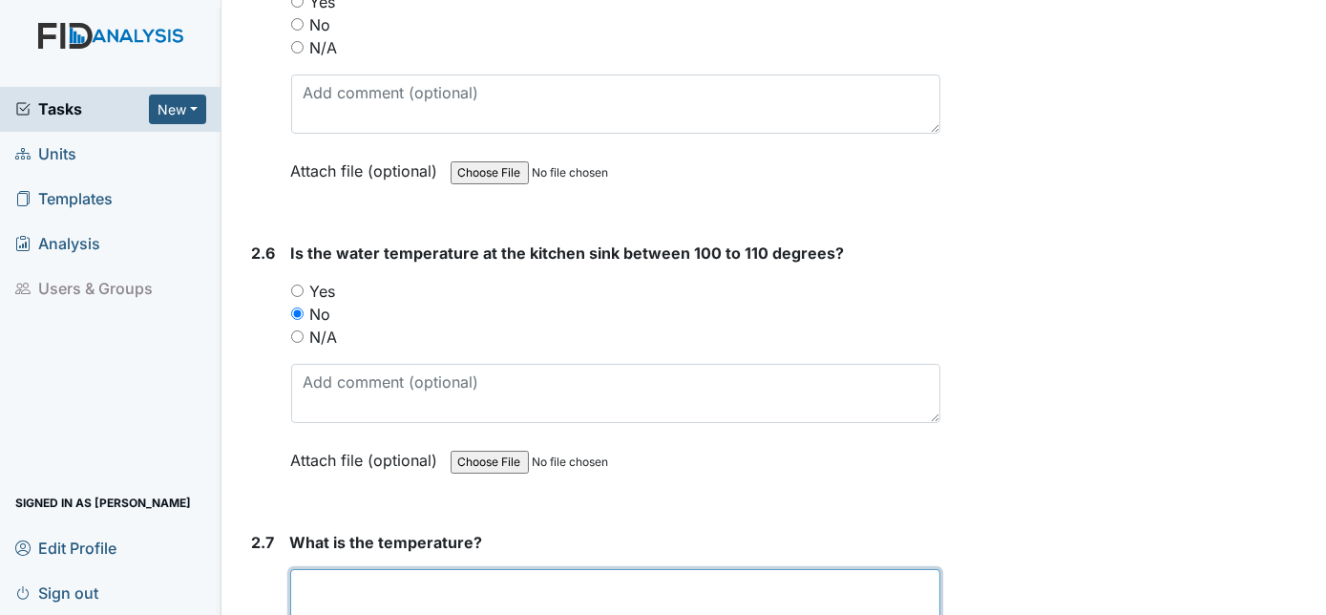
click at [355, 579] on textarea at bounding box center [615, 598] width 651 height 59
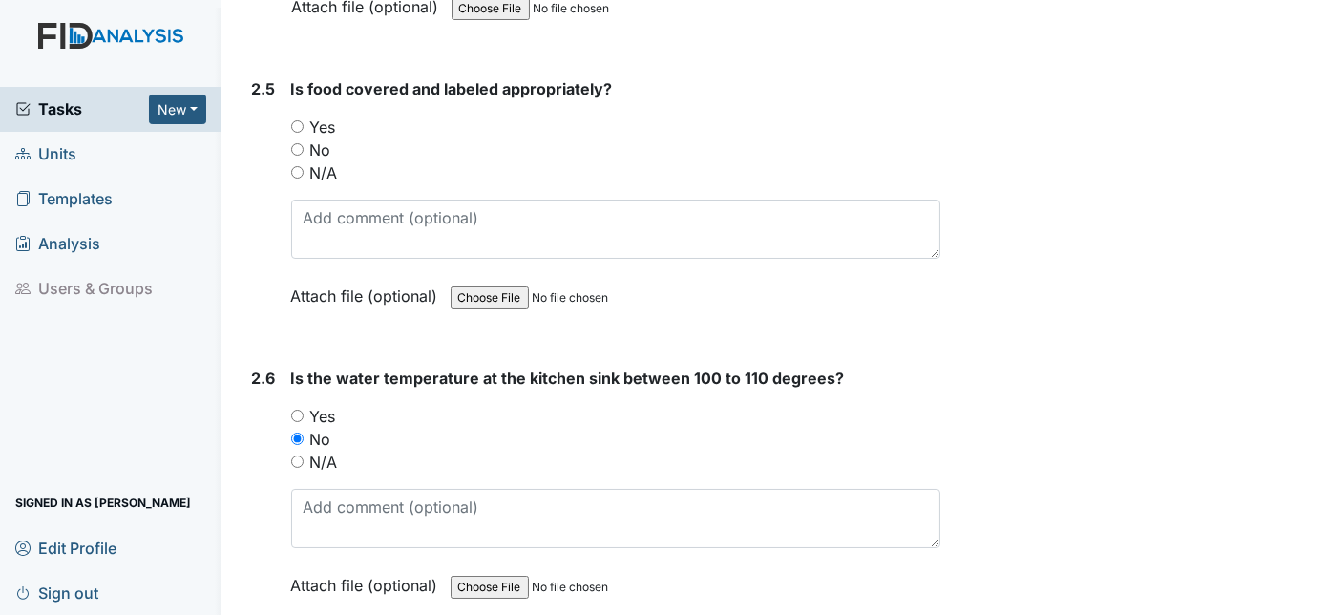
scroll to position [2831, 0]
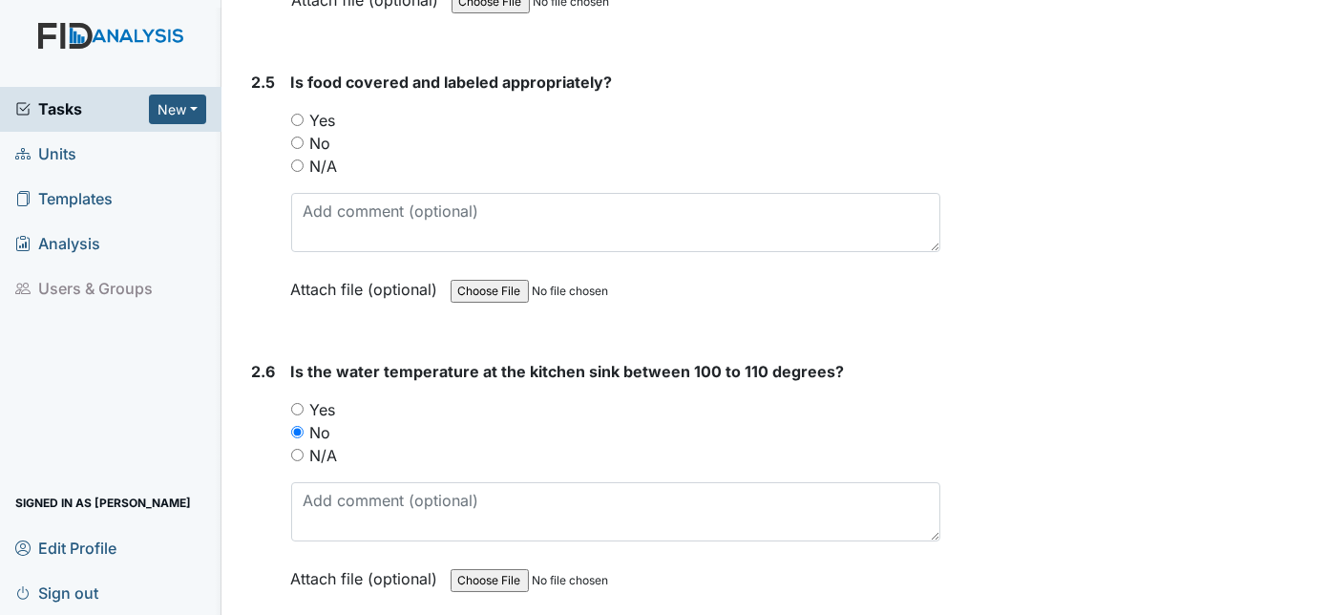
type textarea "123"
